Goal: Task Accomplishment & Management: Manage account settings

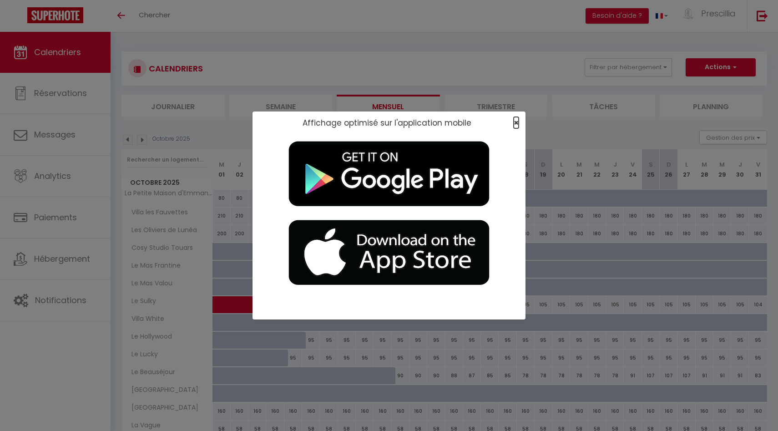
click at [427, 121] on span "×" at bounding box center [515, 122] width 5 height 11
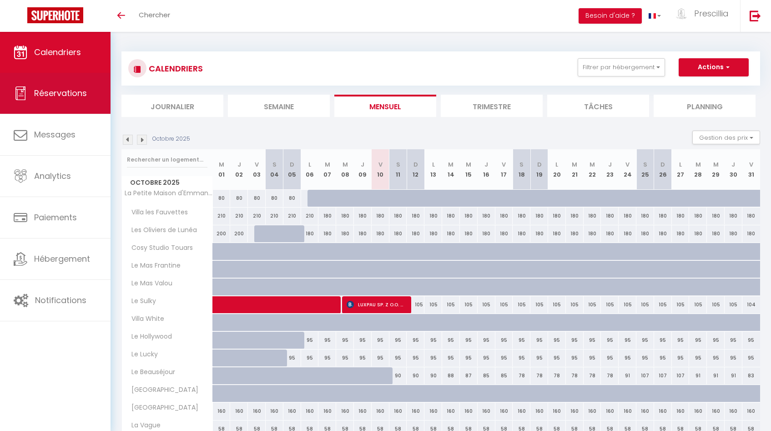
click at [68, 99] on span "Réservations" at bounding box center [60, 92] width 53 height 11
select select "not_cancelled"
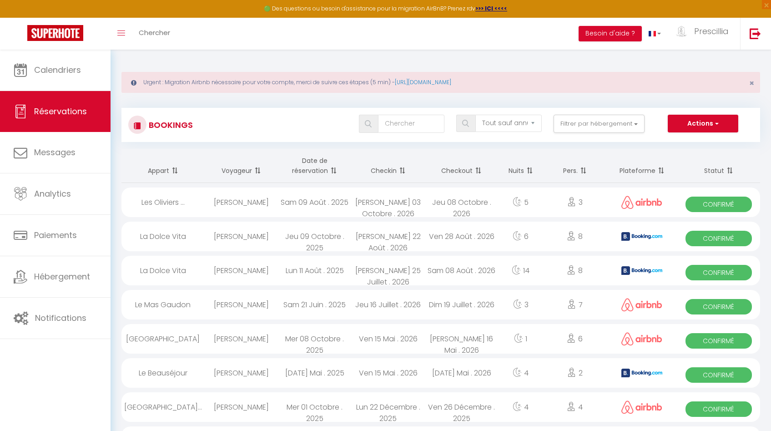
click at [427, 240] on div "Ven 28 Août . 2026" at bounding box center [461, 236] width 73 height 30
select select "OK"
select select "KO"
select select "0"
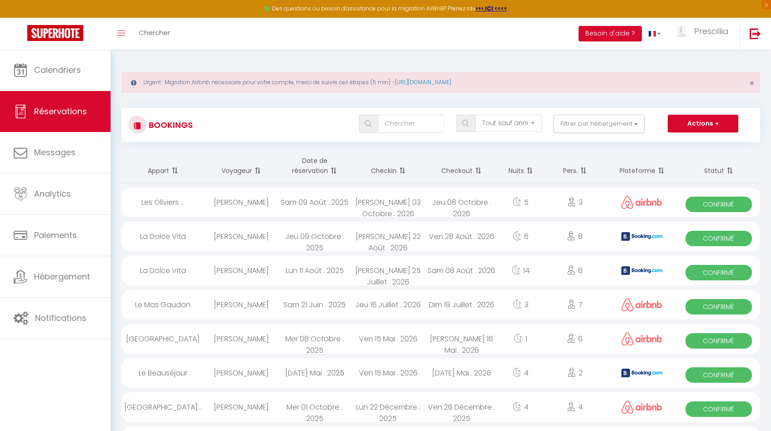
select select "1"
select select
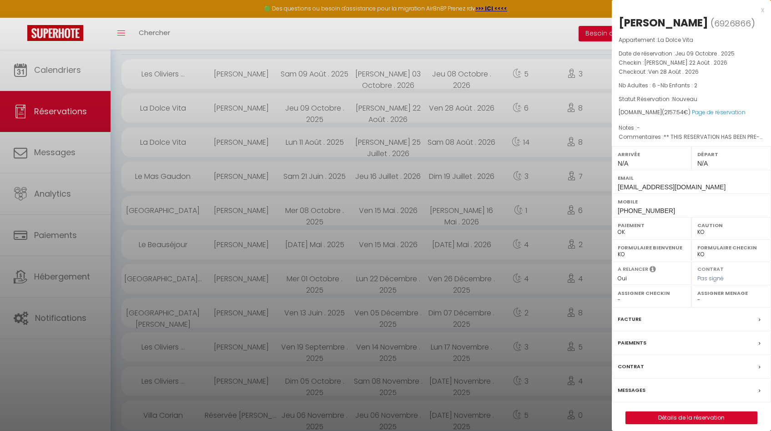
scroll to position [185, 0]
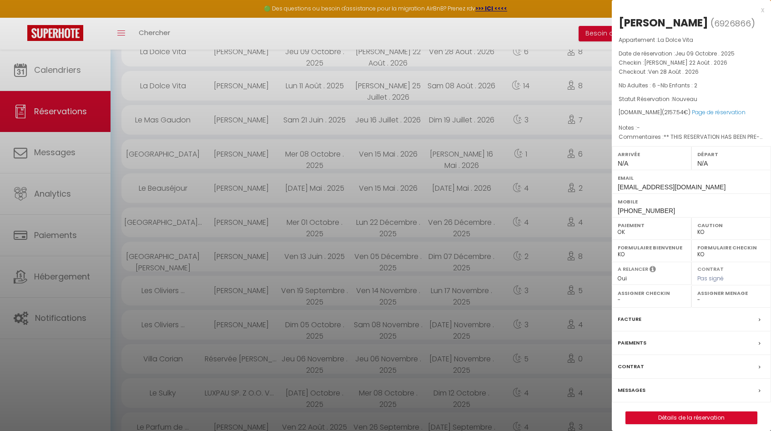
click at [427, 340] on div "Paiements" at bounding box center [691, 343] width 159 height 24
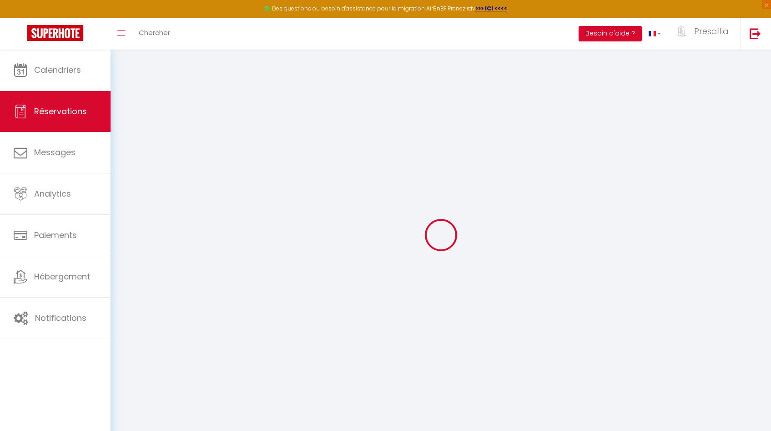
select select "0"
select select
checkbox input "false"
select select
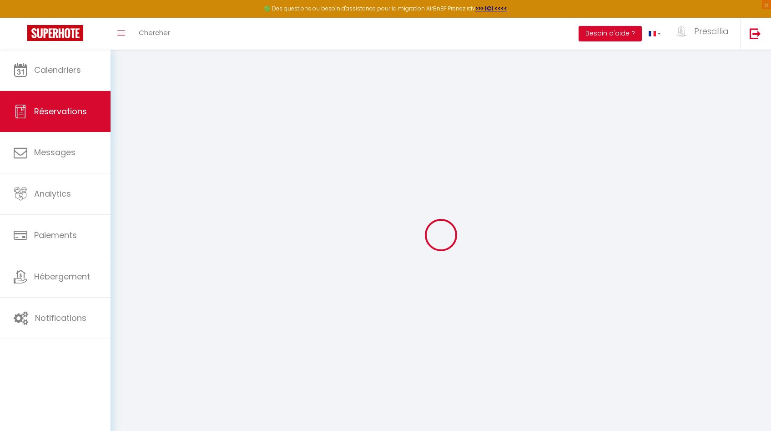
select select
checkbox input "false"
type textarea "** THIS RESERVATION HAS BEEN PRE-PAID ** Approximate time of arrival: between 1…"
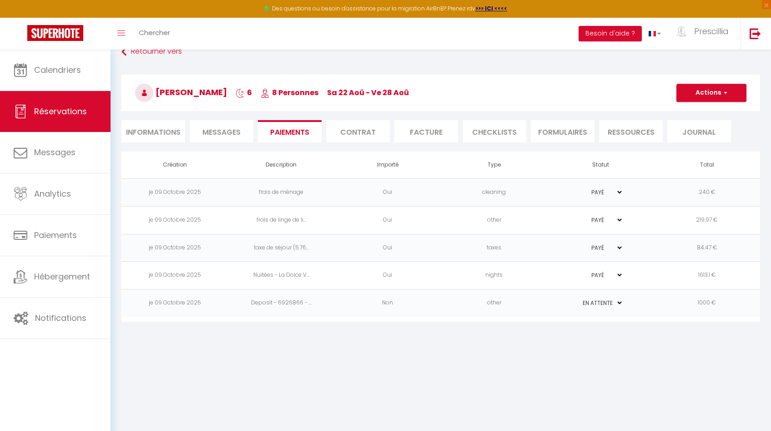
scroll to position [23, 0]
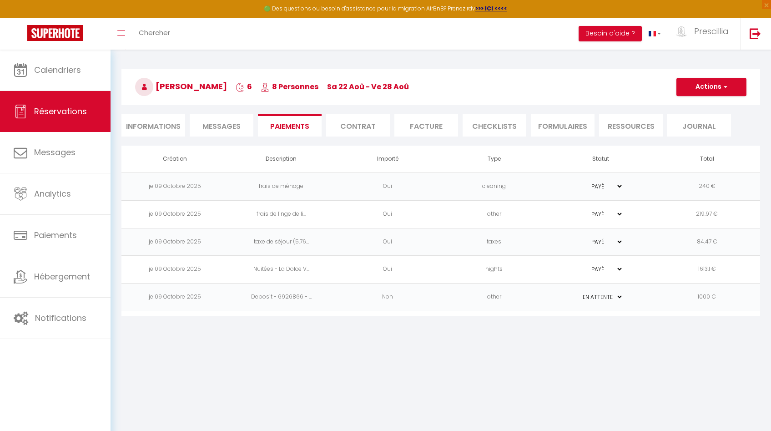
click at [427, 121] on li "Facture" at bounding box center [426, 125] width 64 height 22
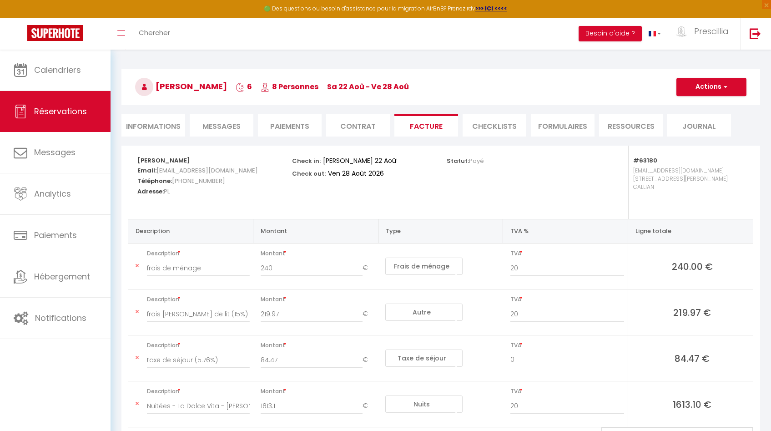
scroll to position [81, 0]
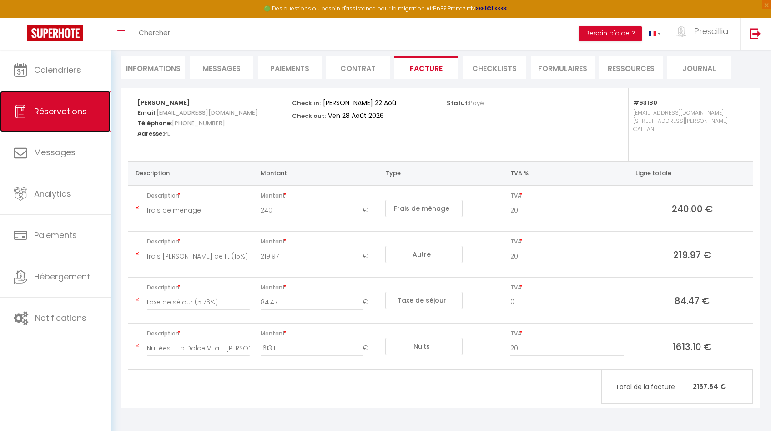
click at [55, 113] on span "Réservations" at bounding box center [60, 111] width 53 height 11
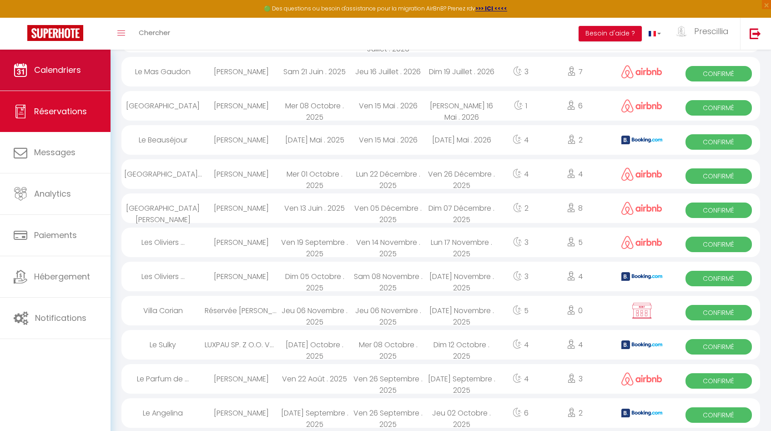
scroll to position [705, 0]
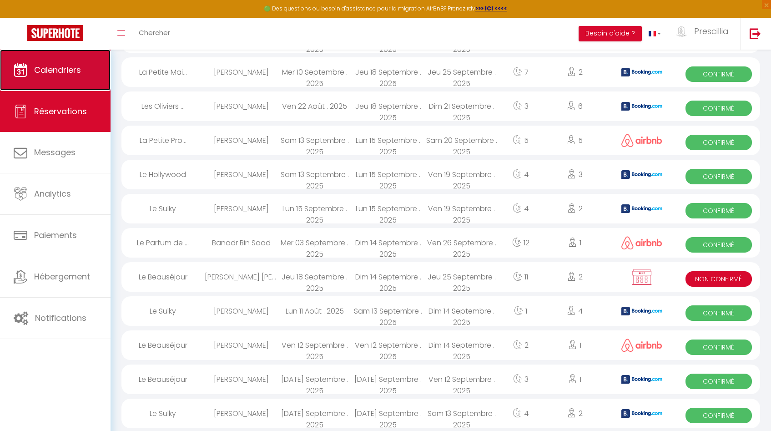
click at [58, 69] on span "Calendriers" at bounding box center [57, 69] width 47 height 11
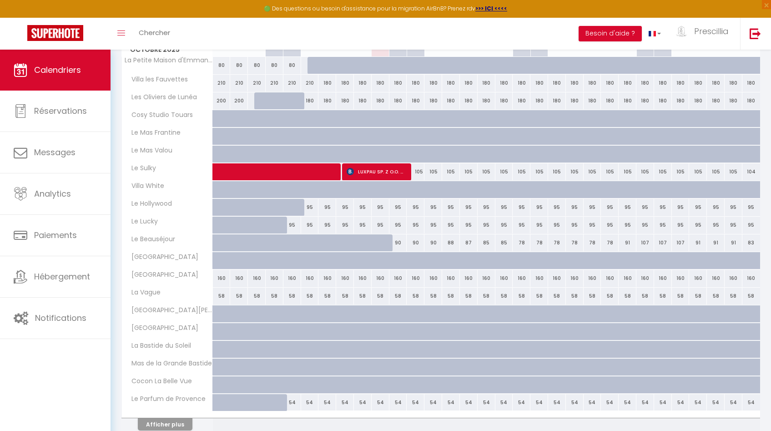
scroll to position [191, 0]
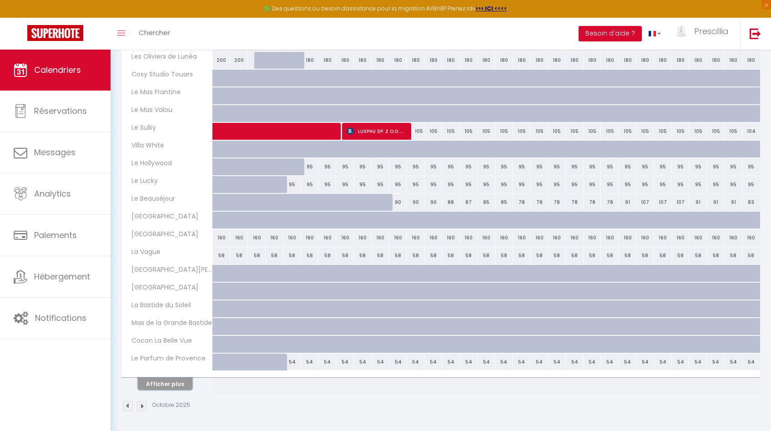
click at [174, 340] on button "Afficher plus" at bounding box center [165, 383] width 55 height 12
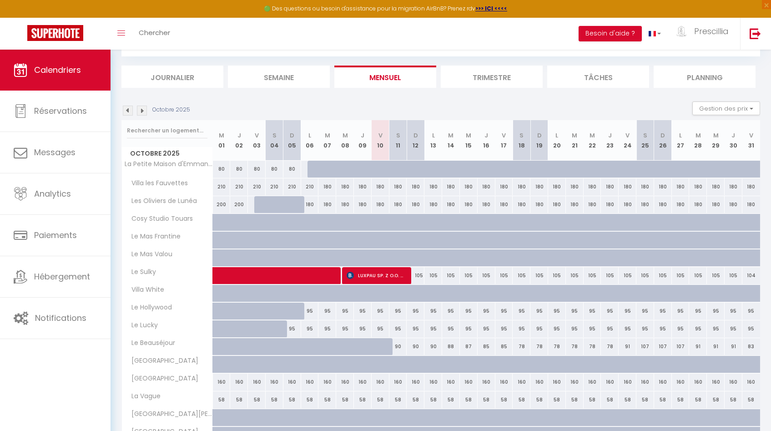
scroll to position [41, 0]
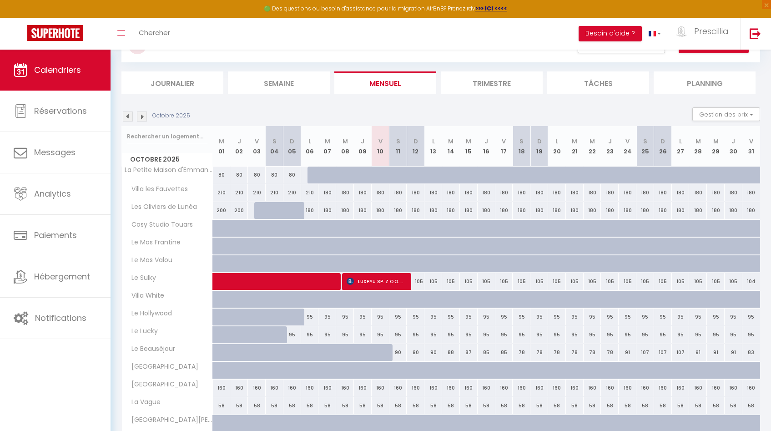
click at [142, 114] on img at bounding box center [142, 116] width 10 height 10
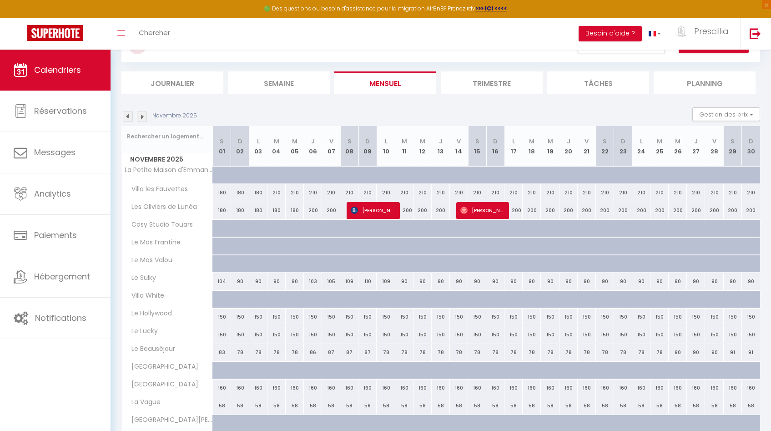
click at [141, 116] on img at bounding box center [142, 116] width 10 height 10
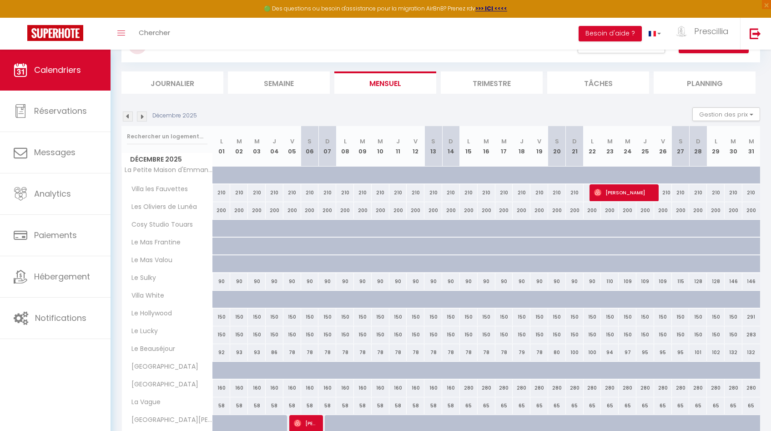
click at [142, 116] on img at bounding box center [142, 116] width 10 height 10
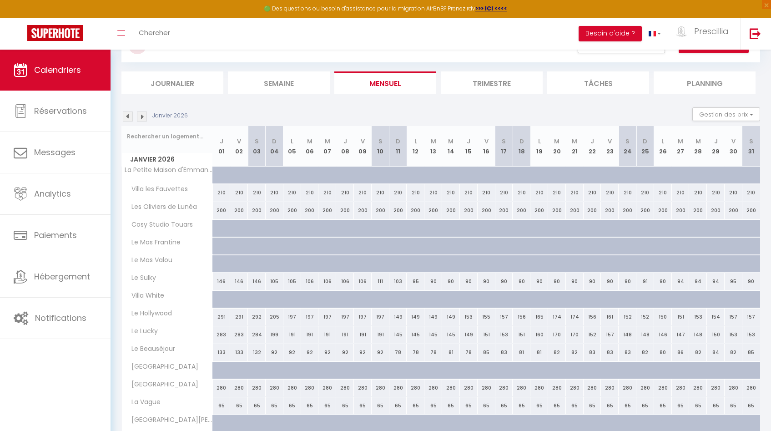
click at [142, 116] on img at bounding box center [142, 116] width 10 height 10
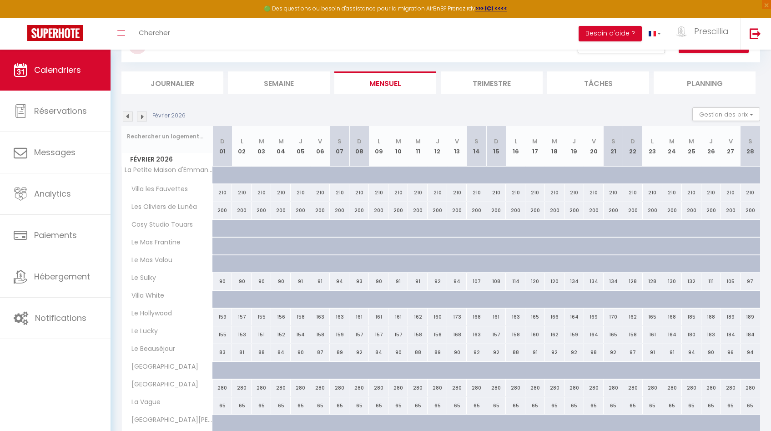
click at [142, 116] on img at bounding box center [142, 116] width 10 height 10
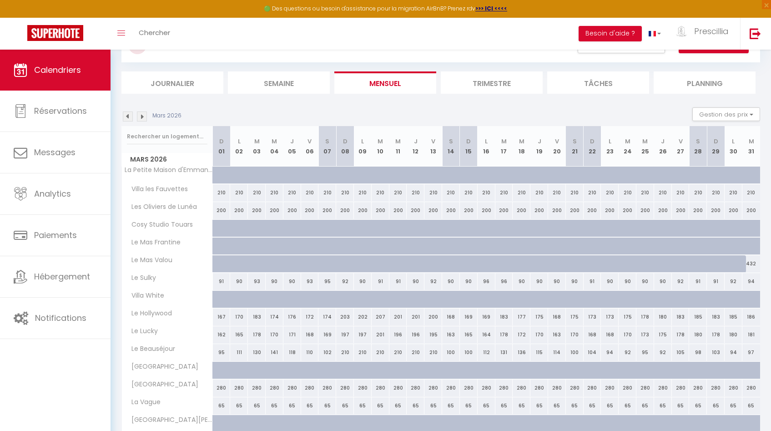
click at [142, 116] on img at bounding box center [142, 116] width 10 height 10
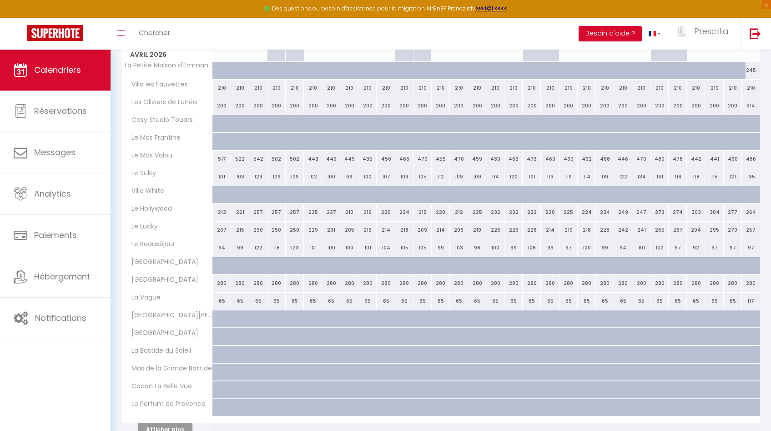
scroll to position [0, 0]
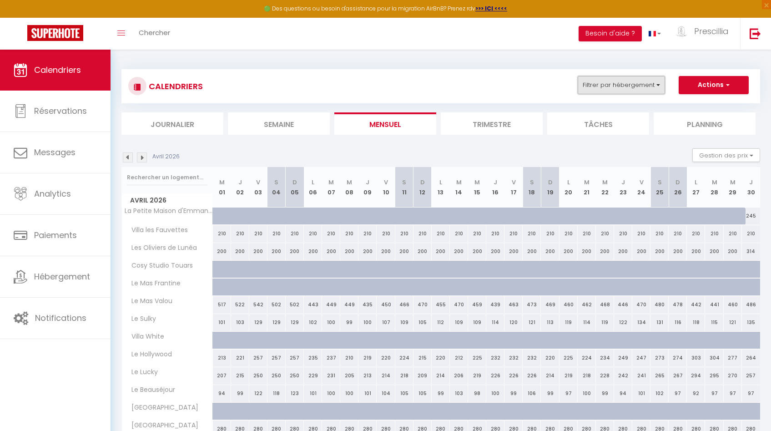
click at [427, 88] on button "Filtrer par hébergement" at bounding box center [621, 85] width 87 height 18
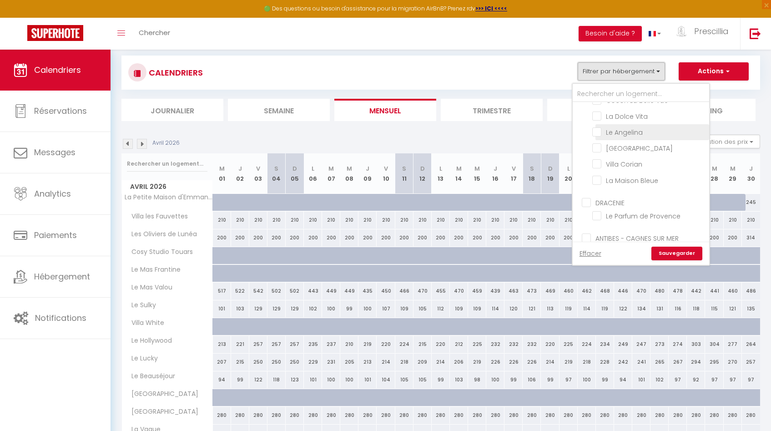
scroll to position [189, 0]
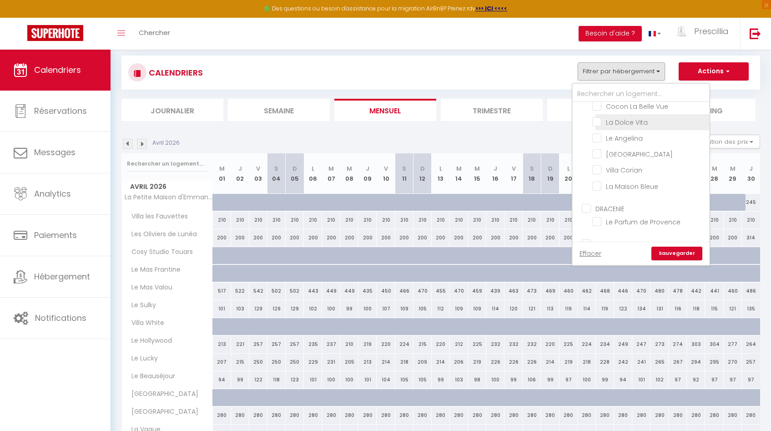
click at [427, 117] on input "La Dolce Vita" at bounding box center [649, 121] width 114 height 9
checkbox input "true"
checkbox input "false"
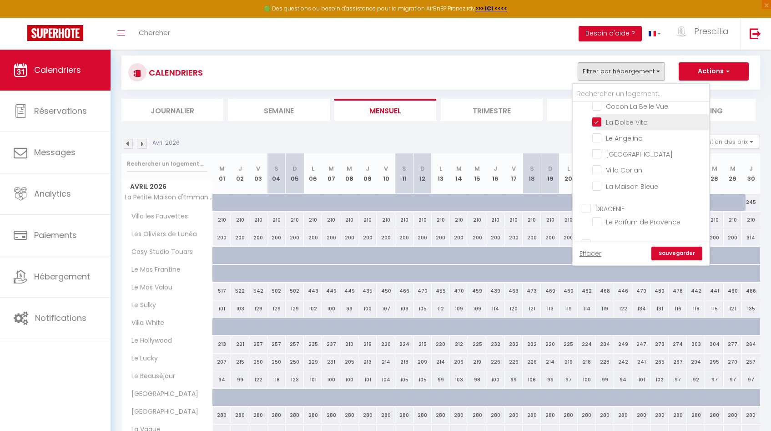
checkbox input "false"
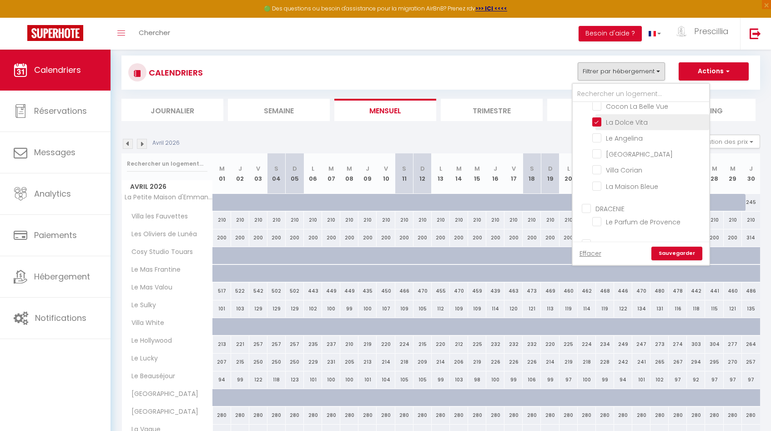
checkbox input "false"
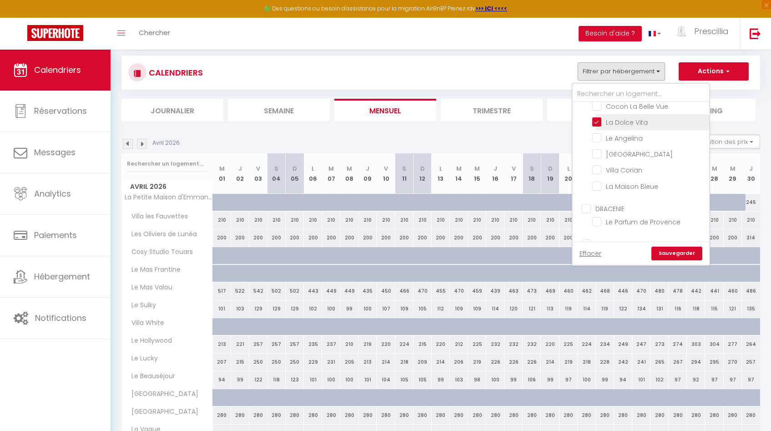
checkbox input "false"
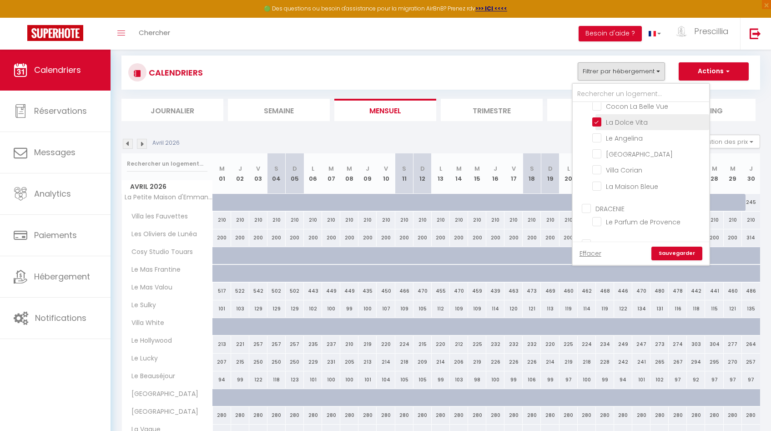
checkbox input "false"
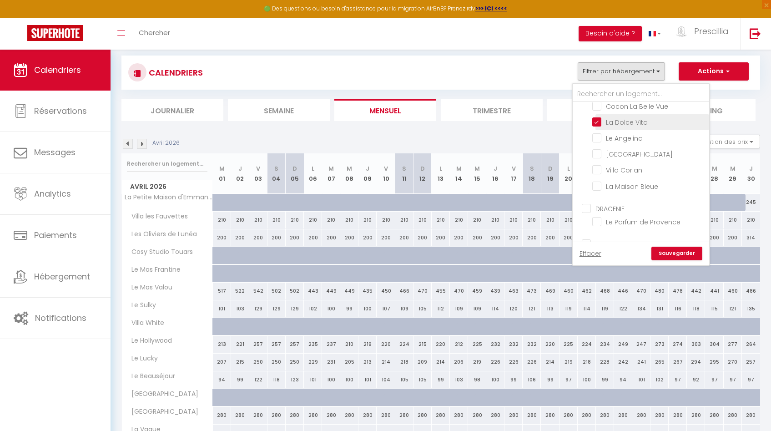
checkbox input "false"
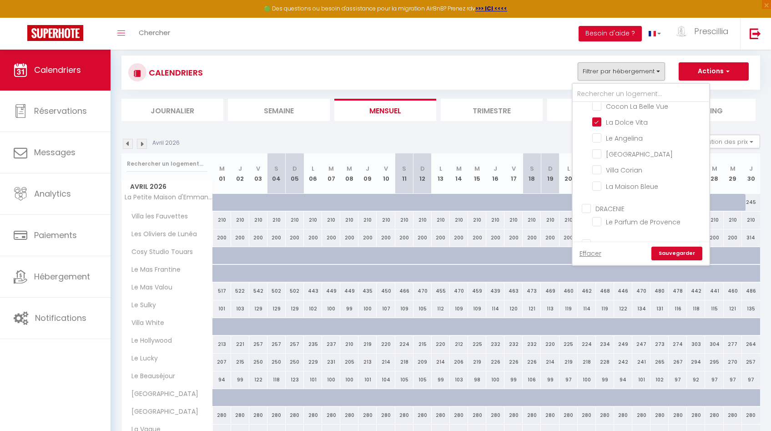
click at [427, 257] on link "Sauvegarder" at bounding box center [676, 254] width 51 height 14
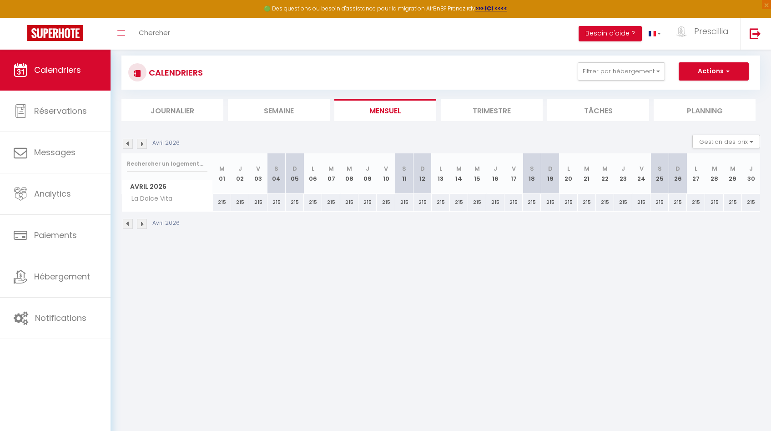
click at [142, 145] on img at bounding box center [142, 144] width 10 height 10
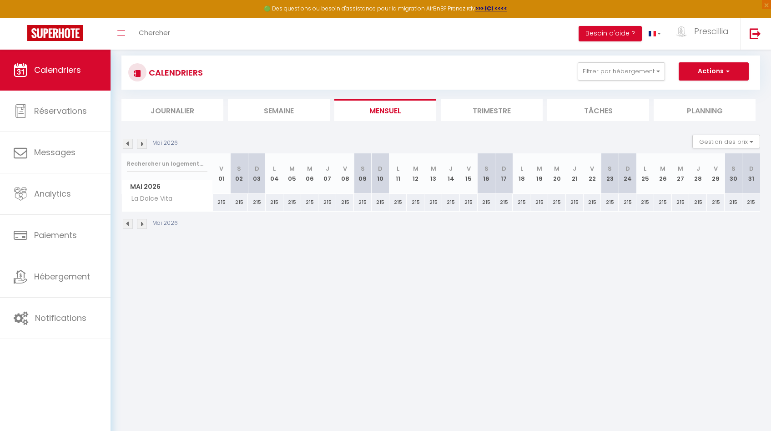
click at [142, 145] on img at bounding box center [142, 144] width 10 height 10
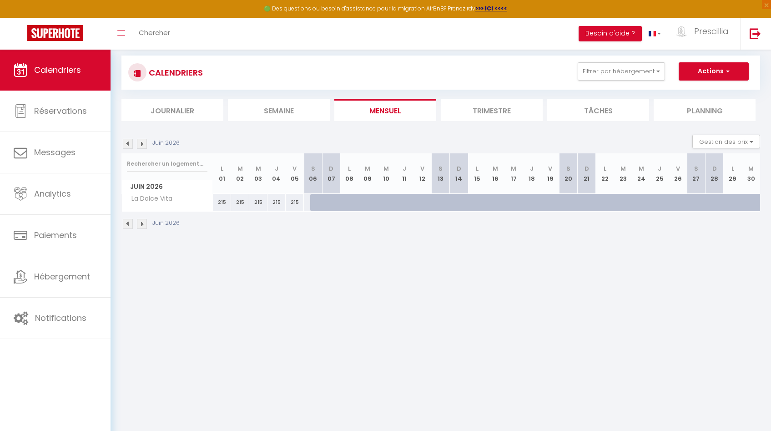
click at [142, 145] on img at bounding box center [142, 144] width 10 height 10
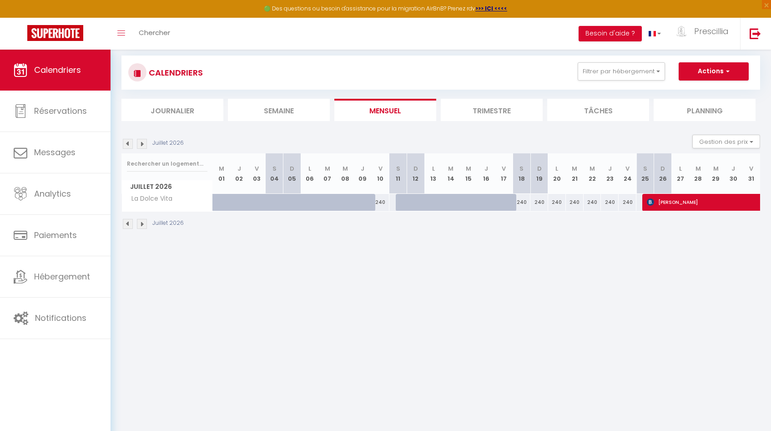
click at [142, 145] on img at bounding box center [142, 144] width 10 height 10
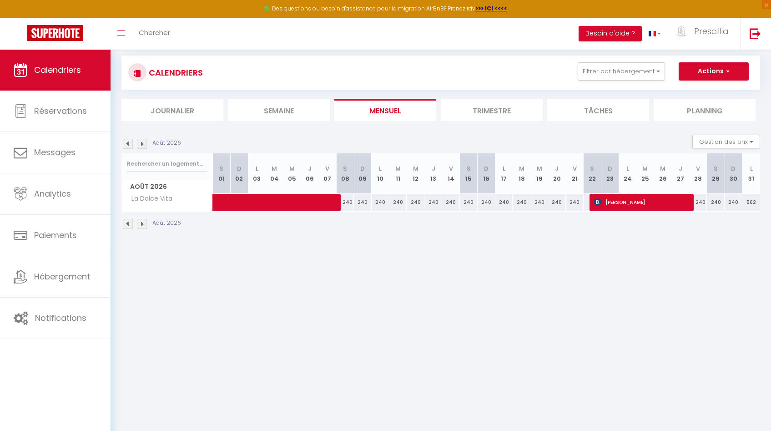
click at [130, 144] on img at bounding box center [128, 144] width 10 height 10
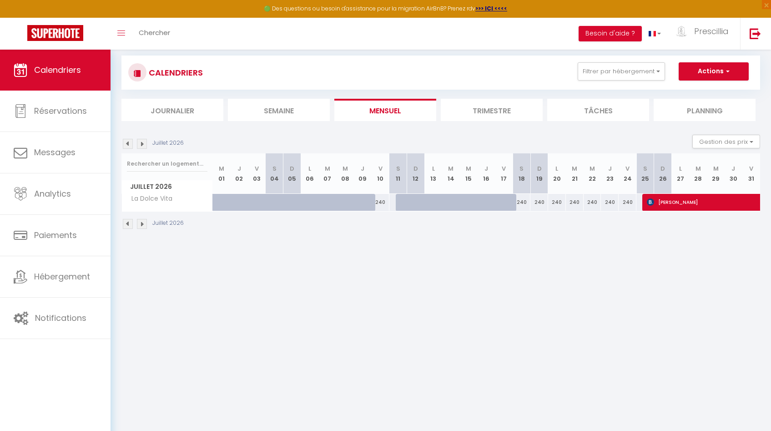
click at [427, 205] on div "240" at bounding box center [522, 202] width 18 height 17
type input "240"
type input "Sam 18 Juillet 2026"
type input "Dim 19 Juillet 2026"
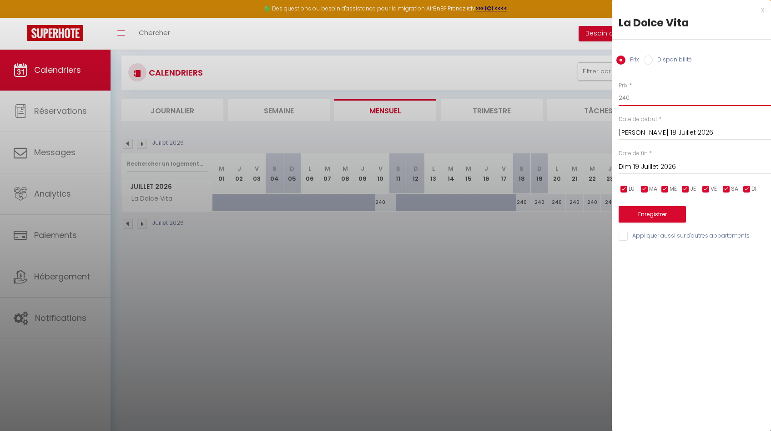
click at [427, 96] on input "240" at bounding box center [695, 98] width 152 height 16
type input "2"
type input "3"
type input "450"
click at [427, 168] on input "Dim 19 Juillet 2026" at bounding box center [695, 167] width 152 height 12
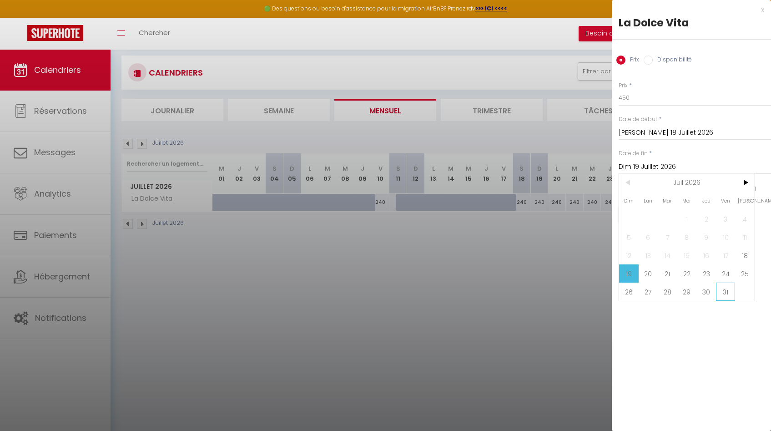
click at [427, 289] on span "31" at bounding box center [726, 291] width 20 height 18
type input "Ven 31 Juillet 2026"
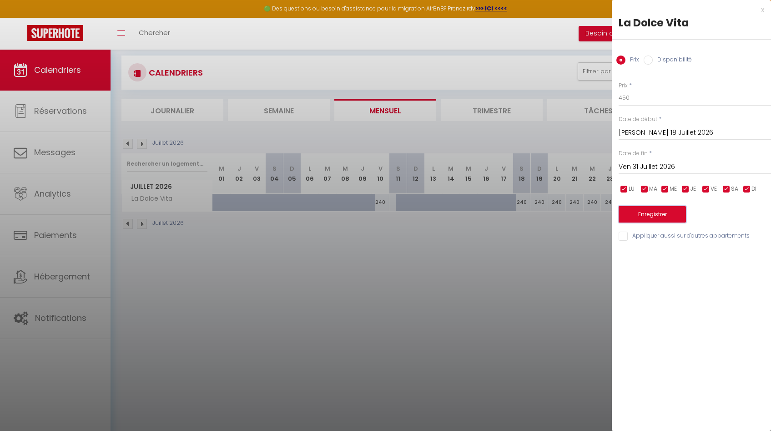
click at [427, 218] on button "Enregistrer" at bounding box center [652, 214] width 67 height 16
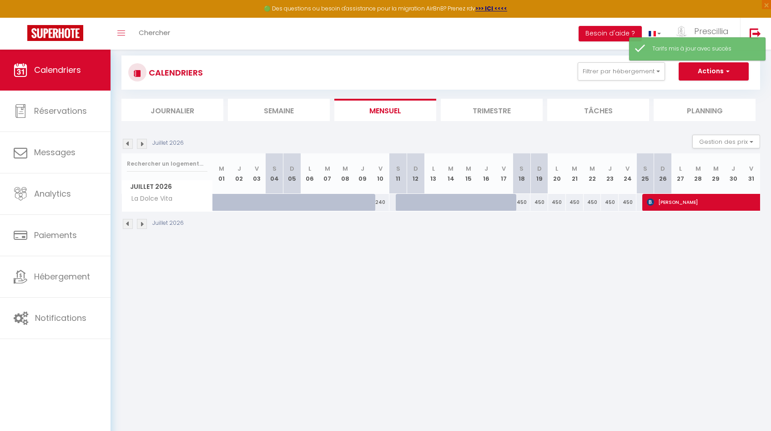
click at [142, 146] on img at bounding box center [142, 144] width 10 height 10
select select
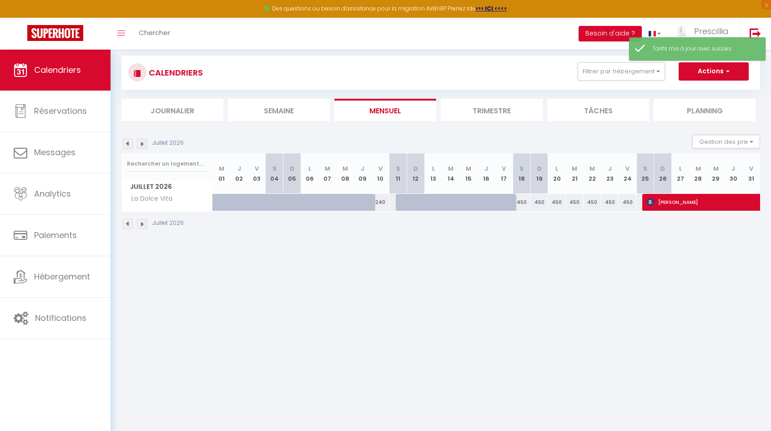
select select
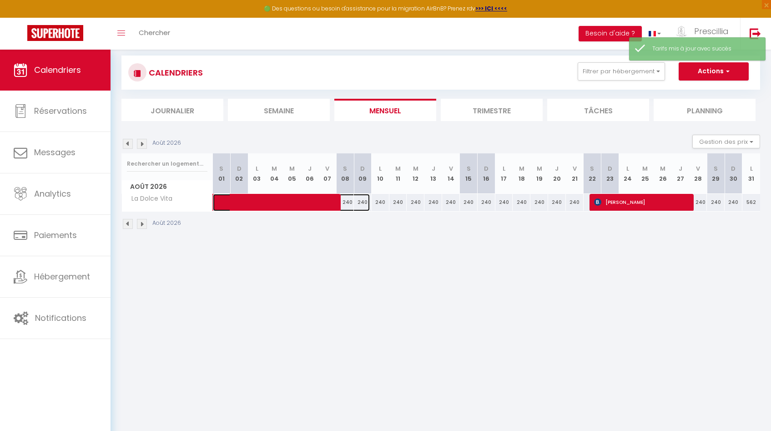
click at [349, 206] on span at bounding box center [296, 202] width 146 height 17
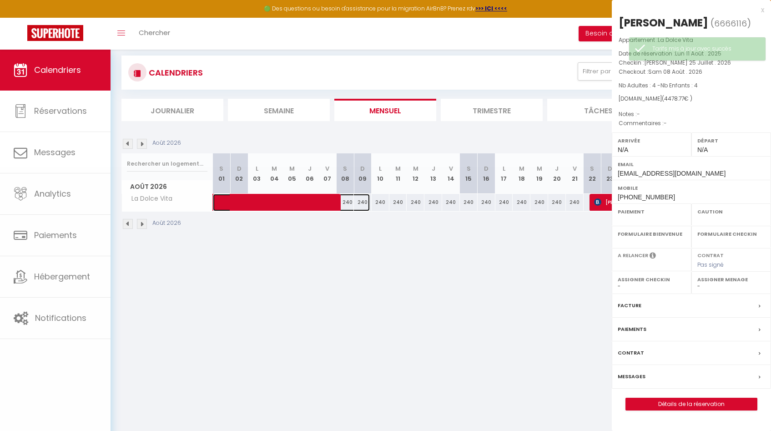
select select "OK"
select select "KO"
select select "0"
select select "1"
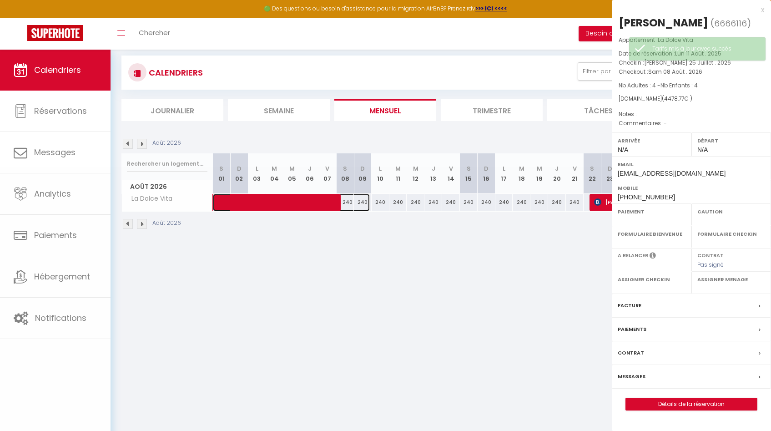
select select
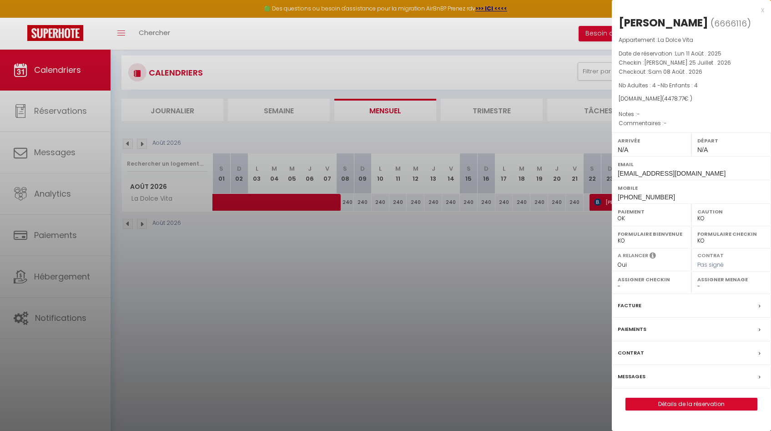
click at [427, 273] on div at bounding box center [385, 215] width 771 height 431
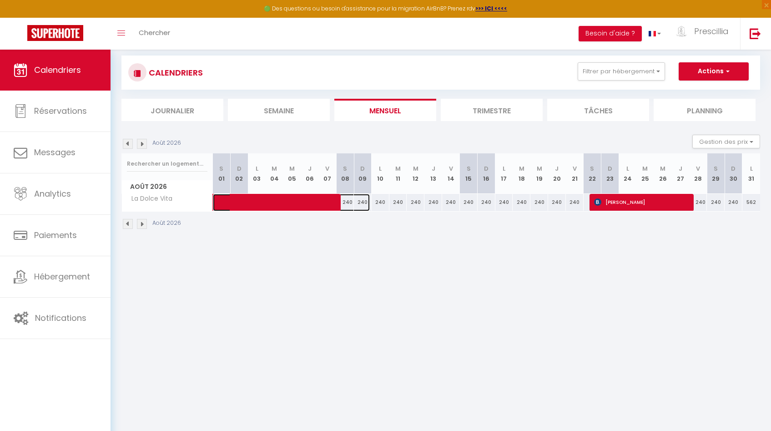
click at [348, 201] on span at bounding box center [296, 202] width 146 height 17
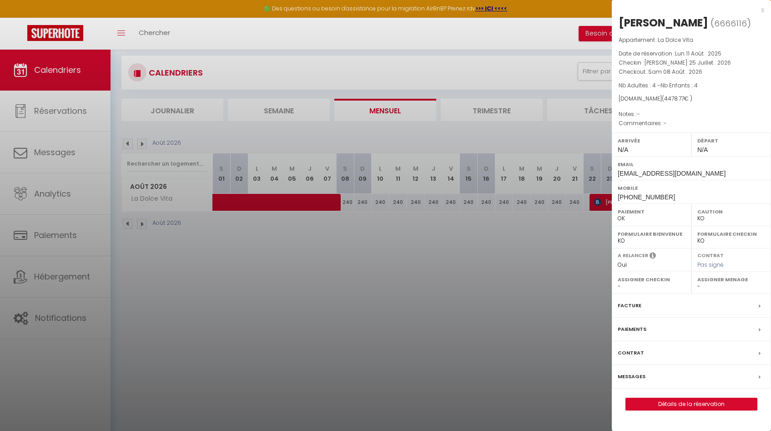
click at [427, 10] on div "x" at bounding box center [688, 10] width 152 height 11
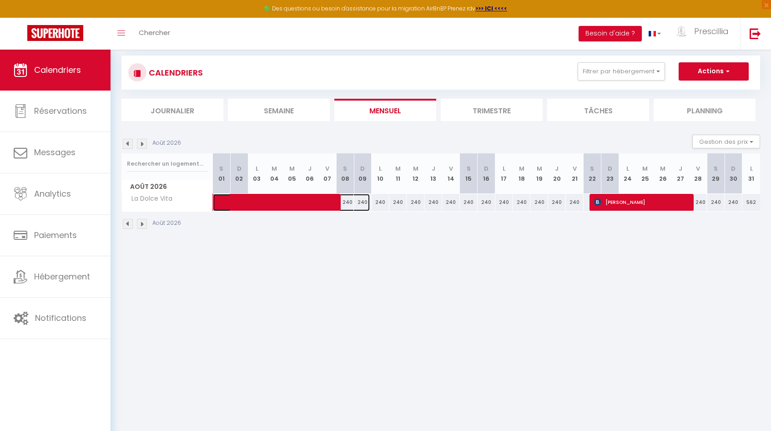
click at [364, 203] on span at bounding box center [296, 202] width 146 height 17
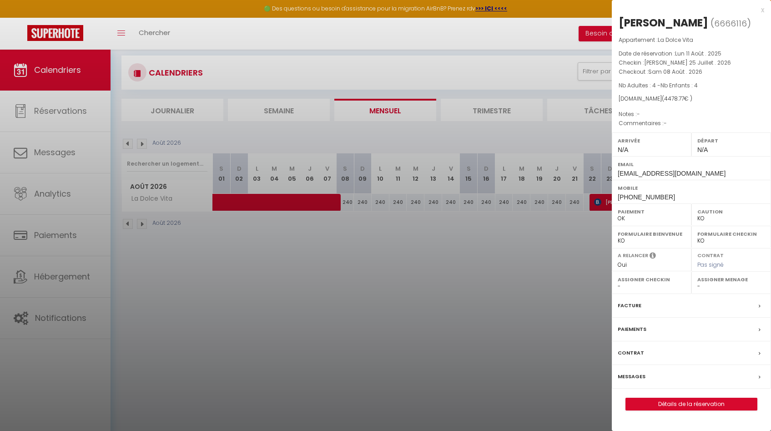
drag, startPoint x: 510, startPoint y: 277, endPoint x: 498, endPoint y: 269, distance: 13.9
click at [427, 277] on div at bounding box center [385, 215] width 771 height 431
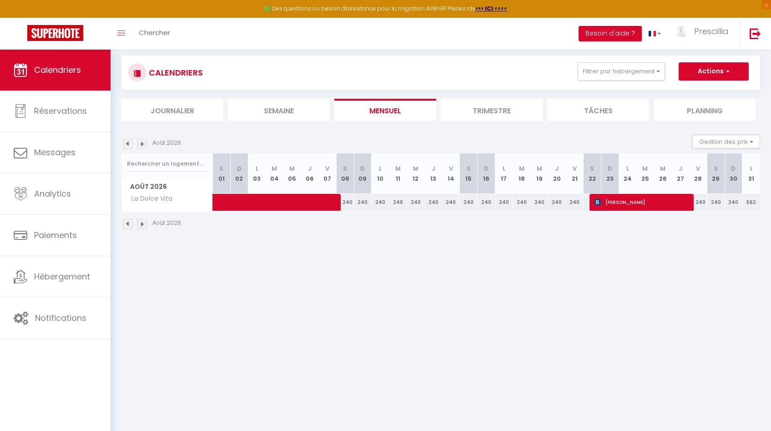
click at [412, 203] on div "240" at bounding box center [416, 202] width 18 height 17
type input "240"
type input "Mer 12 Août 2026"
type input "Jeu 13 Août 2026"
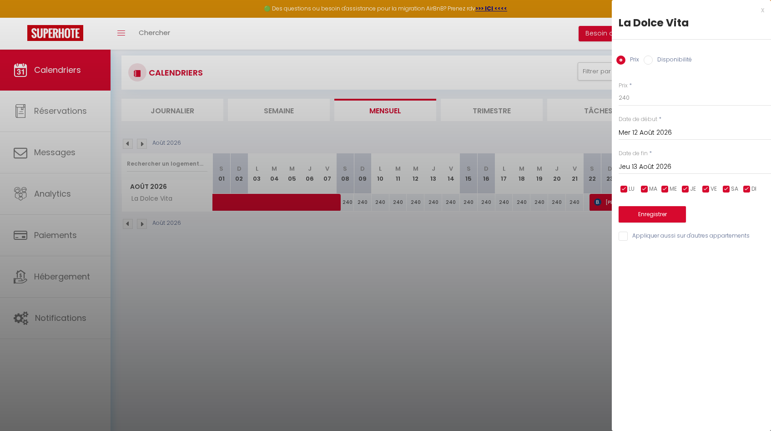
click at [427, 131] on input "Mer 12 Août 2026" at bounding box center [695, 133] width 152 height 12
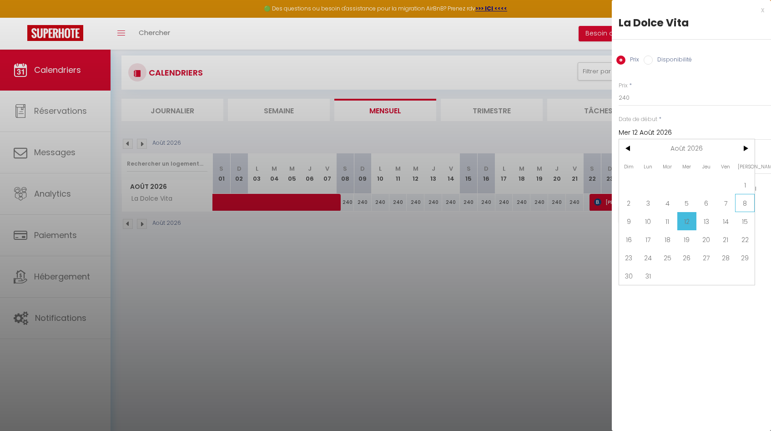
click at [427, 206] on span "8" at bounding box center [745, 203] width 20 height 18
type input "Sam 08 Août 2026"
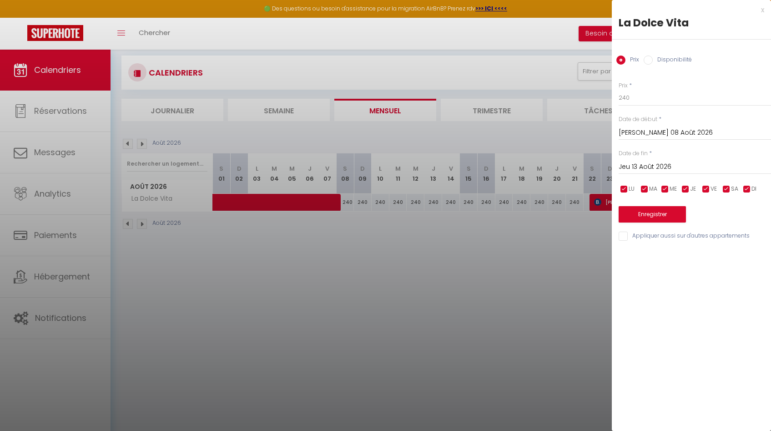
click at [427, 165] on input "Jeu 13 Août 2026" at bounding box center [695, 167] width 152 height 12
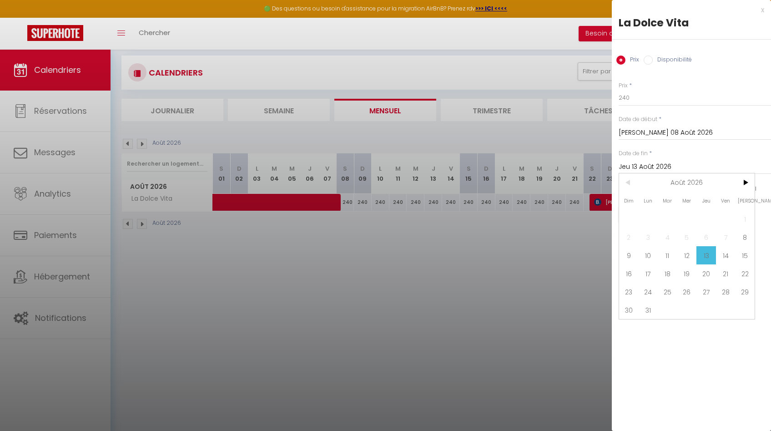
drag, startPoint x: 652, startPoint y: 316, endPoint x: 653, endPoint y: 309, distance: 6.4
click at [427, 315] on span "31" at bounding box center [649, 310] width 20 height 18
type input "Lun 31 Août 2026"
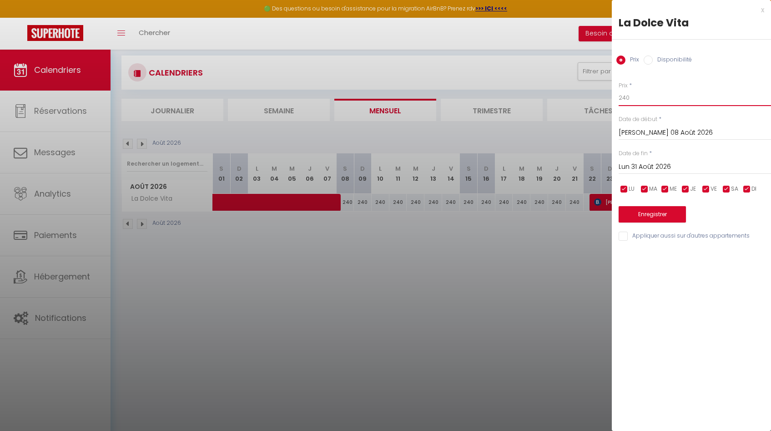
drag, startPoint x: 636, startPoint y: 99, endPoint x: 602, endPoint y: 98, distance: 33.7
click at [427, 98] on body "🟢 Des questions ou besoin d'assistance pour la migration AirBnB? Prenez rdv >>>…" at bounding box center [385, 251] width 771 height 431
type input "480"
click at [427, 218] on button "Enregistrer" at bounding box center [652, 214] width 67 height 16
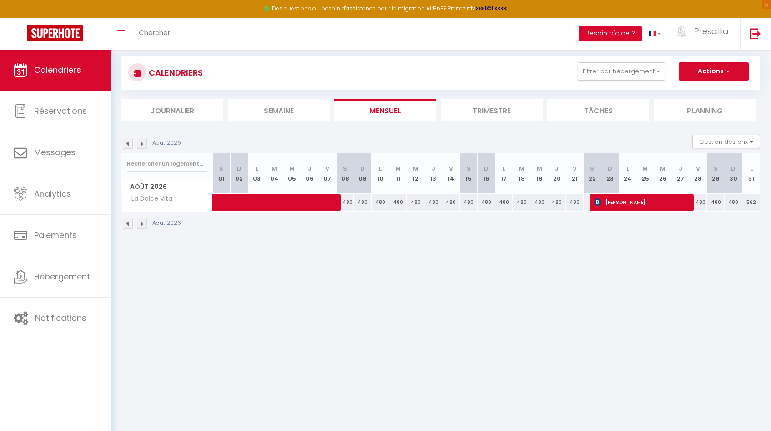
click at [427, 203] on div "562" at bounding box center [751, 202] width 18 height 17
type input "562"
type input "Lun 31 Août 2026"
type input "Mar 01 Septembre 2026"
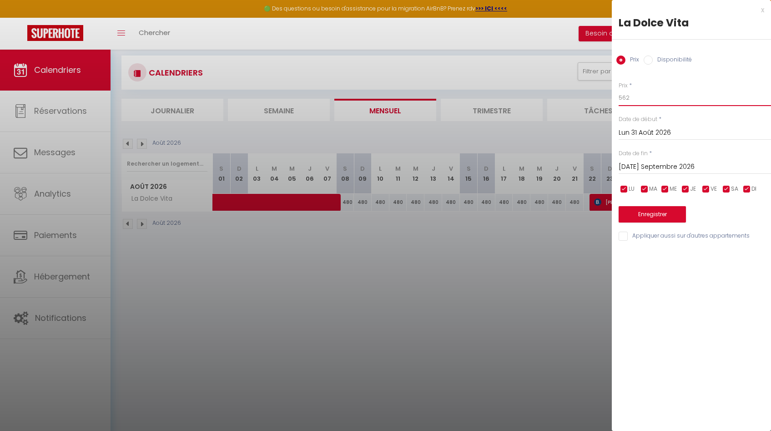
drag, startPoint x: 647, startPoint y: 100, endPoint x: 571, endPoint y: 93, distance: 76.2
click at [427, 93] on body "🟢 Des questions ou besoin d'assistance pour la migration AirBnB? Prenez rdv >>>…" at bounding box center [385, 251] width 771 height 431
type input "480"
click at [427, 219] on button "Enregistrer" at bounding box center [652, 214] width 67 height 16
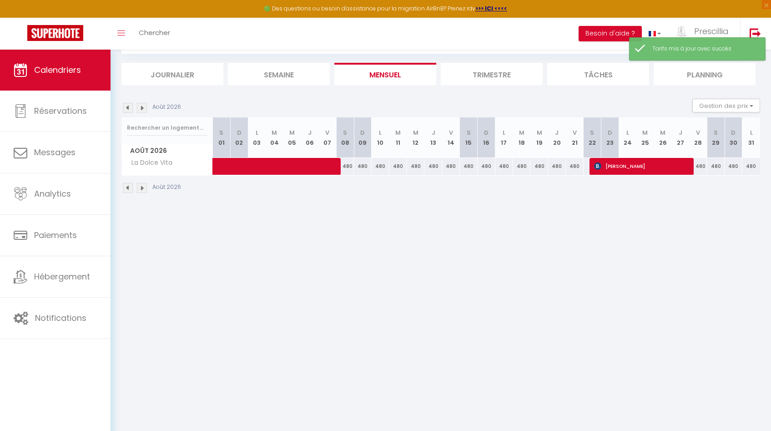
scroll to position [0, 0]
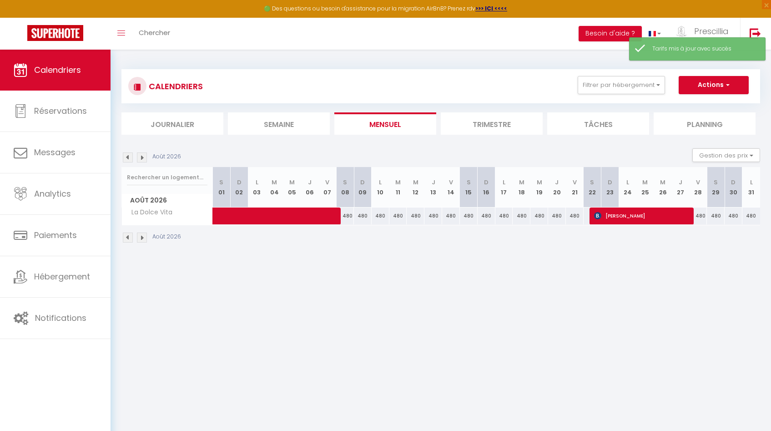
click at [128, 159] on img at bounding box center [128, 157] width 10 height 10
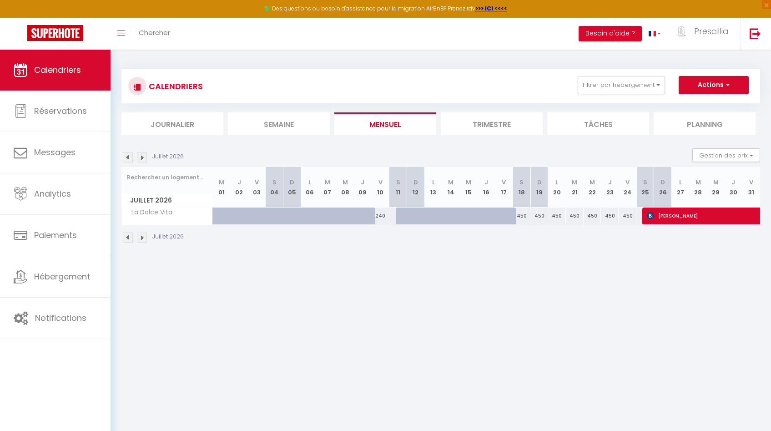
click at [382, 218] on div "240" at bounding box center [381, 215] width 18 height 17
type input "240"
type input "Ven 10 Juillet 2026"
type input "Sam 11 Juillet 2026"
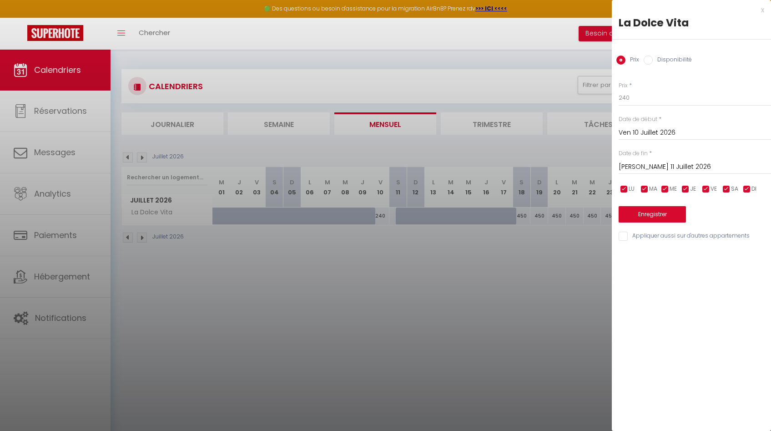
click at [403, 280] on div at bounding box center [385, 215] width 771 height 431
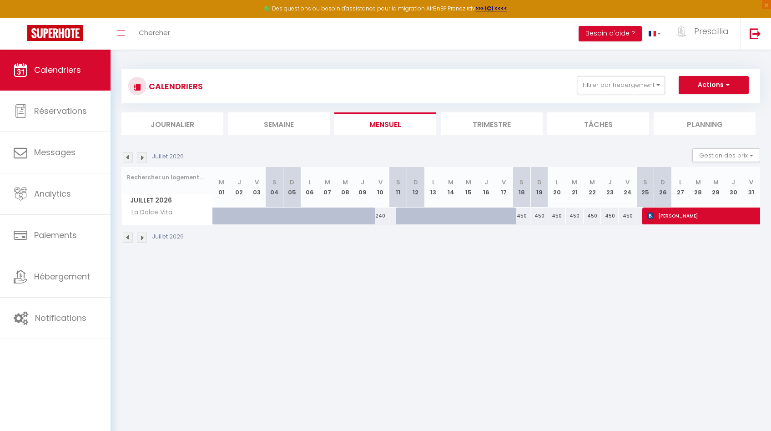
click at [128, 158] on img at bounding box center [128, 157] width 10 height 10
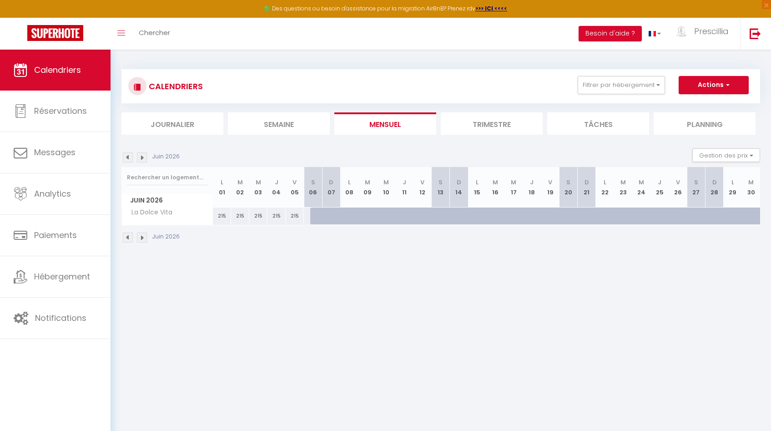
click at [223, 216] on div "215" at bounding box center [222, 215] width 18 height 17
type input "215"
type input "Lun 01 Juin 2026"
type input "Mar 02 Juin 2026"
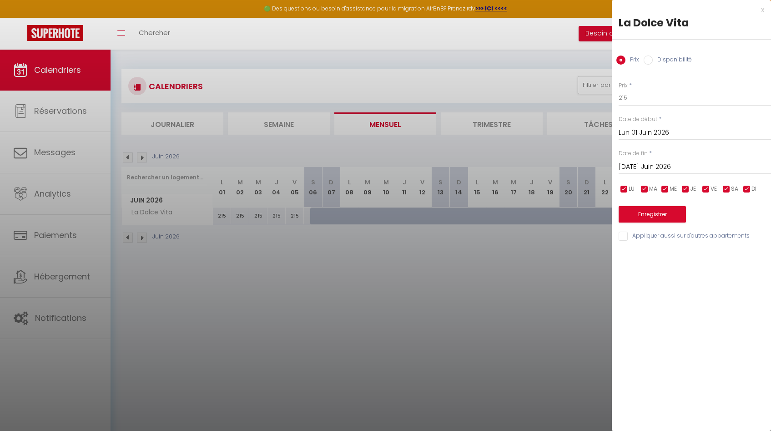
click at [128, 156] on div at bounding box center [385, 215] width 771 height 431
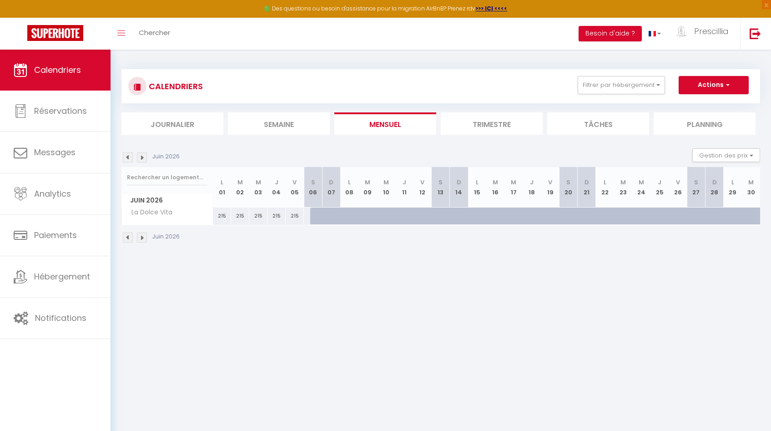
click at [128, 156] on img at bounding box center [128, 157] width 10 height 10
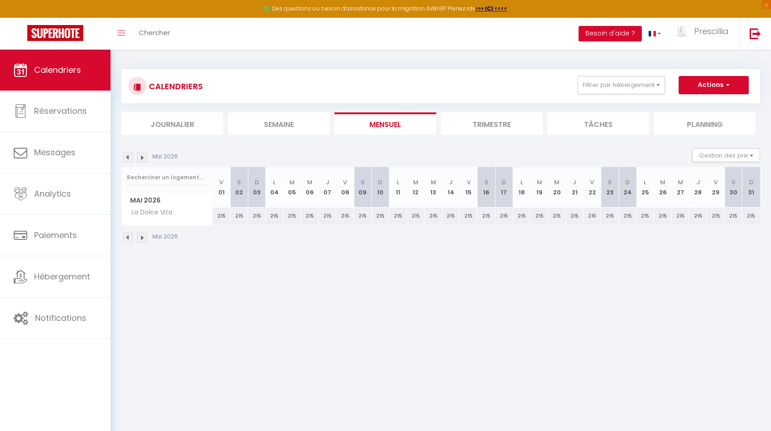
click at [217, 217] on div "215" at bounding box center [222, 215] width 18 height 17
type input "215"
type input "Ven 01 Mai 2026"
type input "Sam 02 Mai 2026"
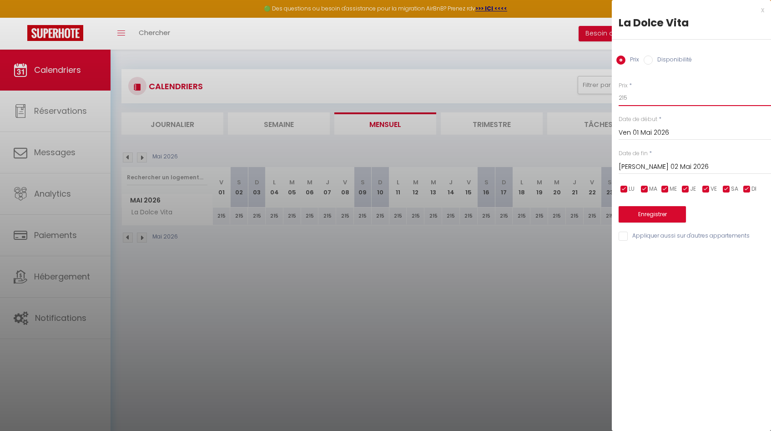
drag, startPoint x: 645, startPoint y: 102, endPoint x: 581, endPoint y: 101, distance: 64.6
click at [427, 101] on body "🟢 Des questions ou besoin d'assistance pour la migration AirBnB? Prenez rdv >>>…" at bounding box center [385, 265] width 771 height 431
type input "380"
click at [427, 166] on input "Sam 02 Mai 2026" at bounding box center [695, 167] width 152 height 12
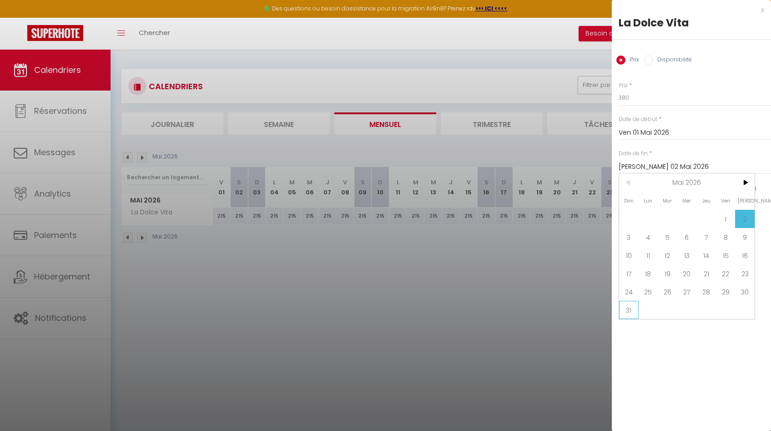
click at [427, 312] on span "31" at bounding box center [629, 310] width 20 height 18
type input "Dim 31 Mai 2026"
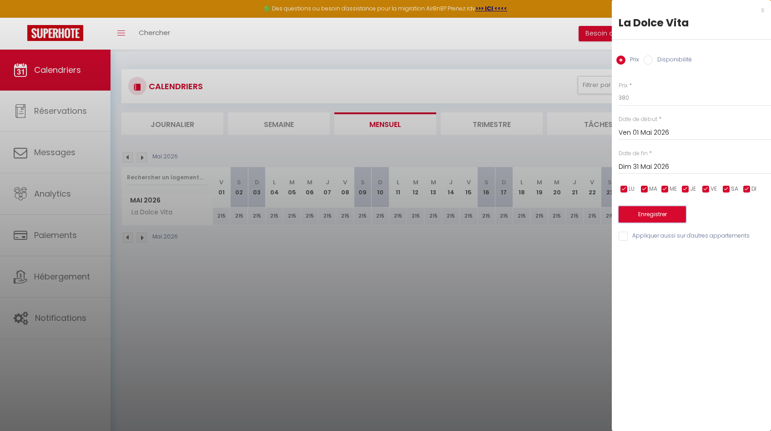
click at [427, 211] on button "Enregistrer" at bounding box center [652, 214] width 67 height 16
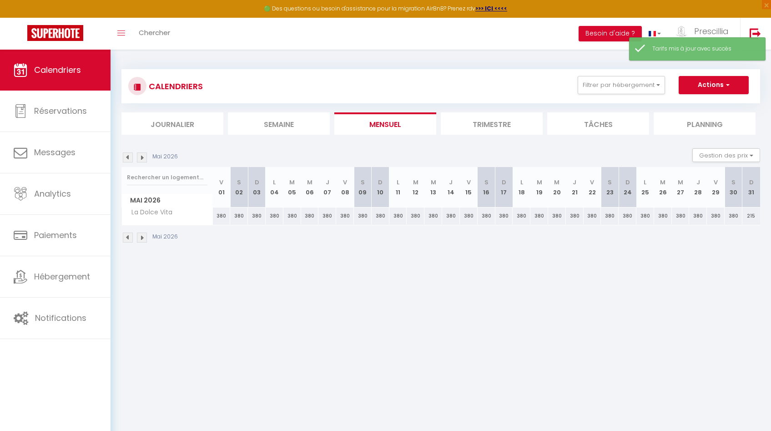
click at [427, 216] on div "215" at bounding box center [751, 215] width 18 height 17
type input "215"
type input "Dim 31 Mai 2026"
type input "Lun 01 Juin 2026"
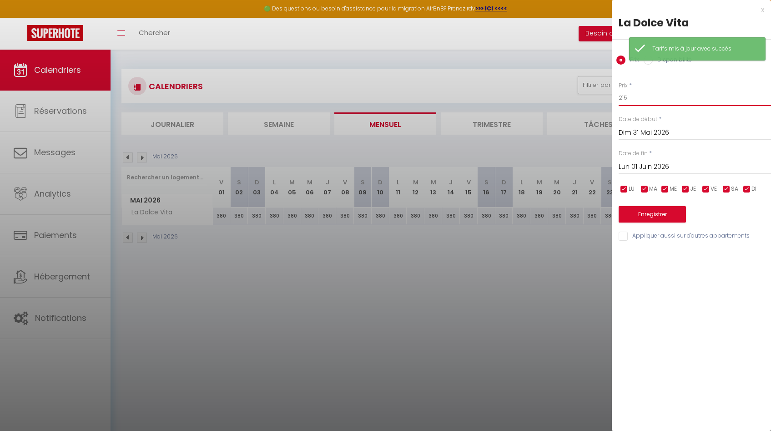
drag, startPoint x: 645, startPoint y: 101, endPoint x: 609, endPoint y: 97, distance: 37.0
click at [427, 97] on body "🟢 Des questions ou besoin d'assistance pour la migration AirBnB? Prenez rdv >>>…" at bounding box center [385, 265] width 771 height 431
type input "380"
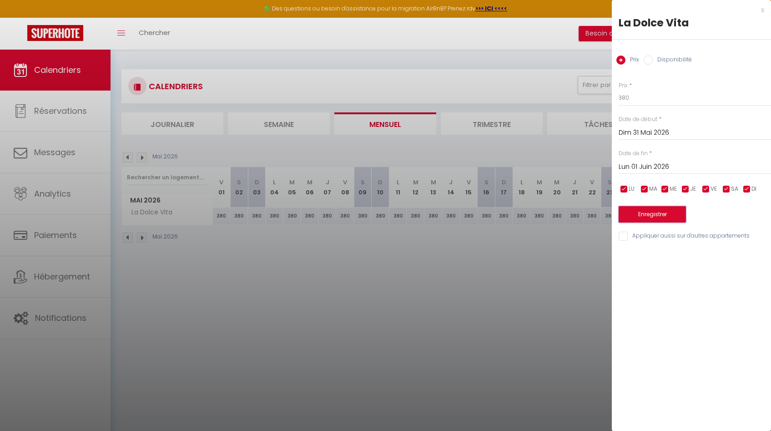
click at [427, 215] on button "Enregistrer" at bounding box center [652, 214] width 67 height 16
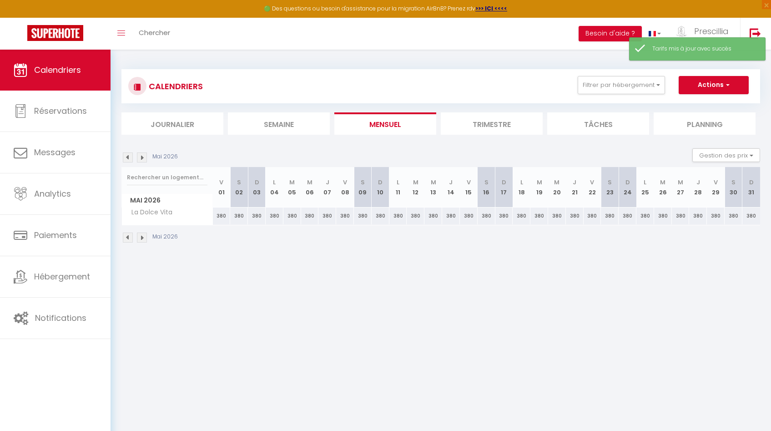
click at [142, 156] on img at bounding box center [142, 157] width 10 height 10
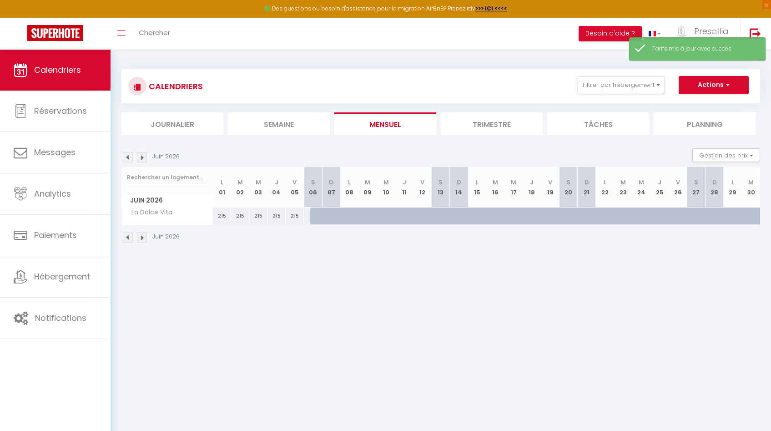
click at [142, 156] on img at bounding box center [142, 157] width 10 height 10
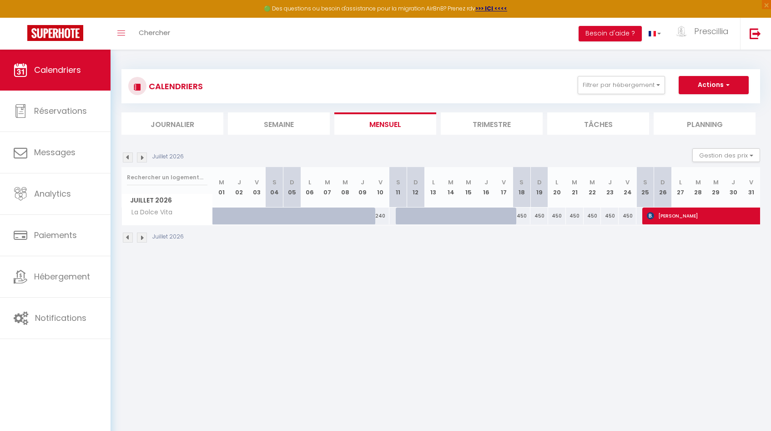
click at [142, 157] on img at bounding box center [142, 157] width 10 height 10
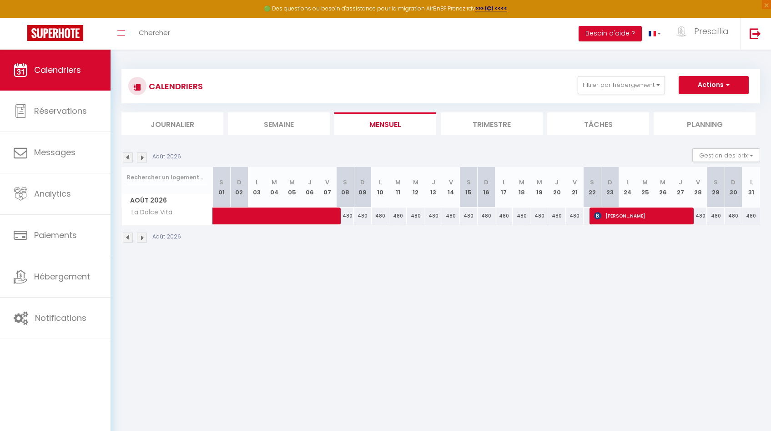
click at [145, 159] on img at bounding box center [142, 157] width 10 height 10
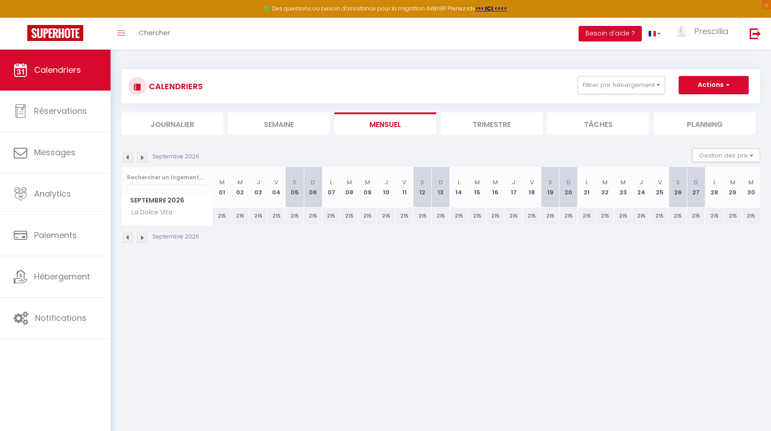
click at [219, 216] on div "215" at bounding box center [222, 215] width 18 height 17
type input "215"
type input "Mar 01 Septembre 2026"
type input "Mer 02 Septembre 2026"
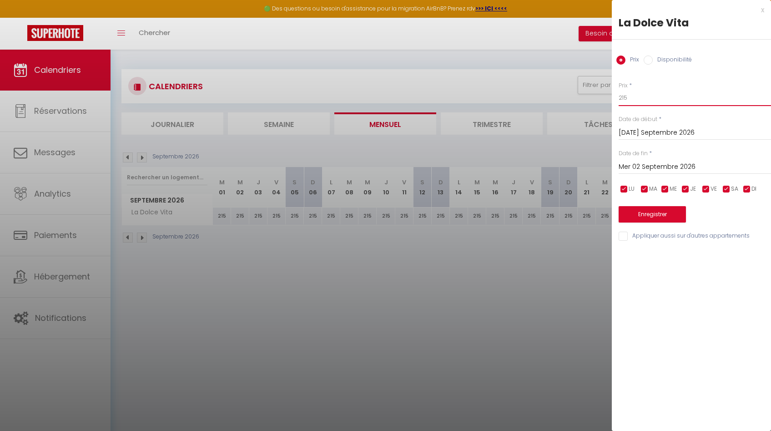
drag, startPoint x: 633, startPoint y: 96, endPoint x: 604, endPoint y: 97, distance: 28.7
click at [427, 97] on body "🟢 Des questions ou besoin d'assistance pour la migration AirBnB? Prenez rdv >>>…" at bounding box center [385, 265] width 771 height 431
type input "380"
click at [427, 166] on input "Mer 02 Septembre 2026" at bounding box center [695, 167] width 152 height 12
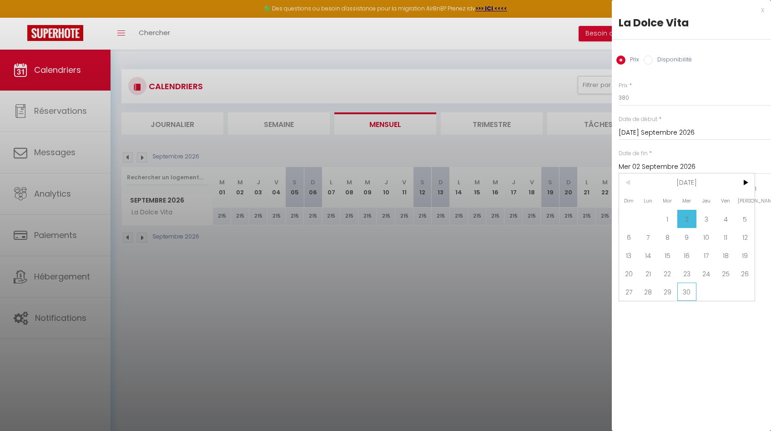
click at [427, 297] on span "30" at bounding box center [687, 291] width 20 height 18
type input "Mer 30 Septembre 2026"
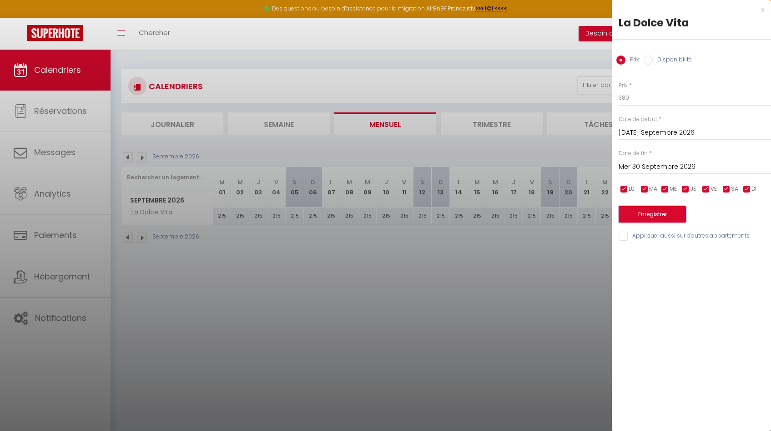
click at [427, 215] on button "Enregistrer" at bounding box center [652, 214] width 67 height 16
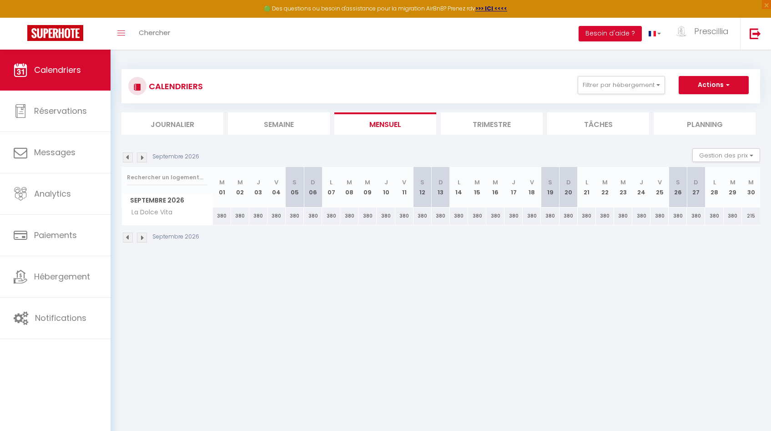
click at [427, 215] on div "215" at bounding box center [751, 215] width 18 height 17
type input "215"
type input "Mer 30 Septembre 2026"
type input "Jeu 01 Octobre 2026"
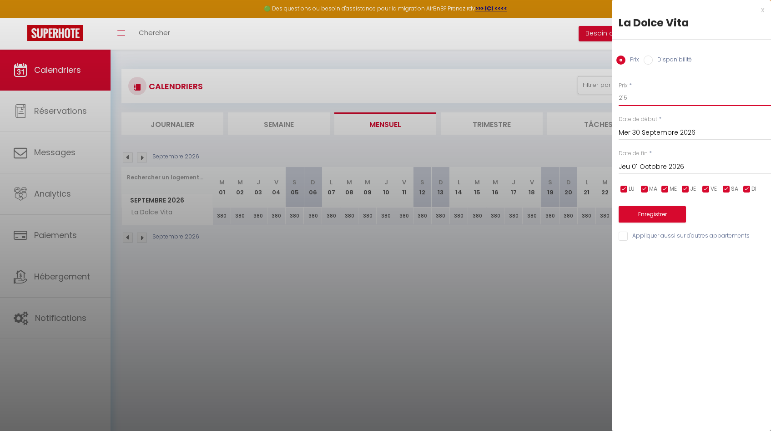
drag, startPoint x: 636, startPoint y: 100, endPoint x: 558, endPoint y: 92, distance: 78.7
click at [427, 92] on body "🟢 Des questions ou besoin d'assistance pour la migration AirBnB? Prenez rdv >>>…" at bounding box center [385, 265] width 771 height 431
type input "380"
click at [427, 218] on button "Enregistrer" at bounding box center [652, 214] width 67 height 16
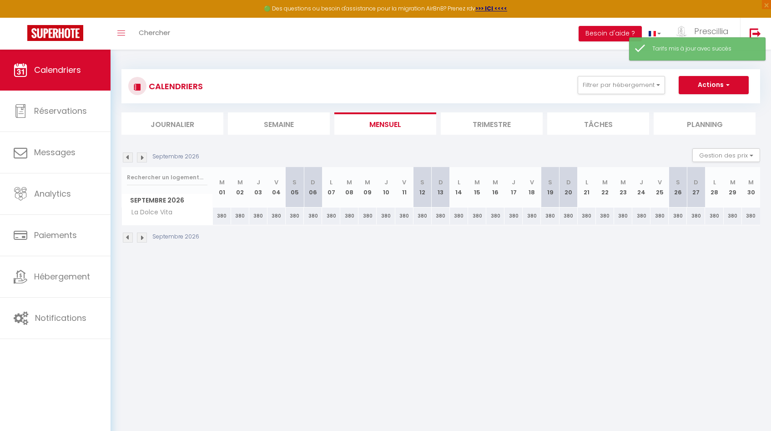
click at [427, 293] on body "🟢 Des questions ou besoin d'assistance pour la migration AirBnB? Prenez rdv >>>…" at bounding box center [385, 265] width 771 height 431
click at [140, 157] on img at bounding box center [142, 157] width 10 height 10
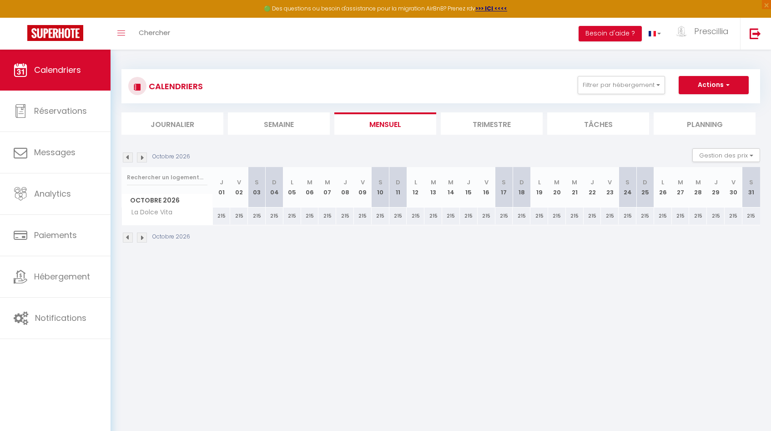
click at [127, 159] on img at bounding box center [128, 157] width 10 height 10
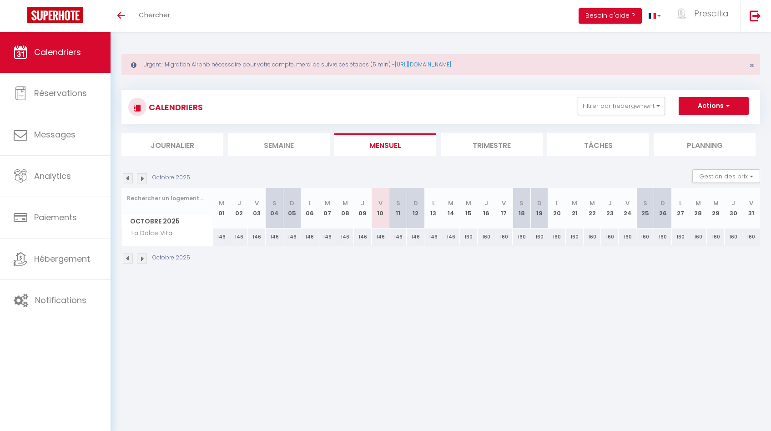
click at [523, 237] on div "160" at bounding box center [522, 236] width 18 height 17
type input "160"
type input "Sam 18 Octobre 2025"
type input "Dim 19 Octobre 2025"
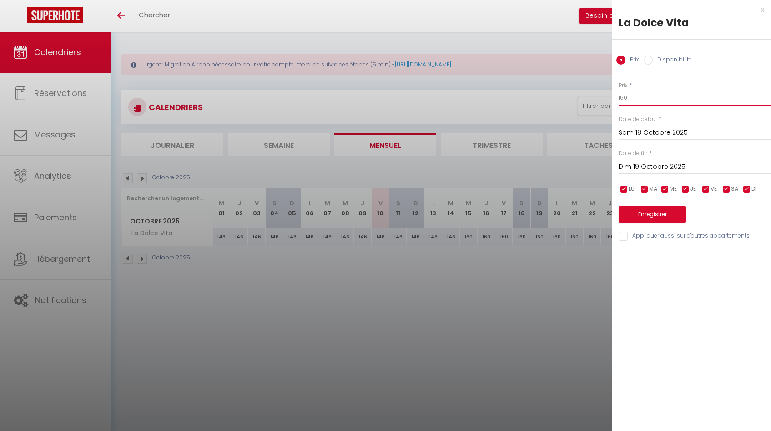
click at [650, 100] on input "160" at bounding box center [695, 98] width 152 height 16
drag, startPoint x: 632, startPoint y: 100, endPoint x: 609, endPoint y: 98, distance: 23.7
click at [609, 98] on body "🟢 Des questions ou besoin d'assistance pour la migration AirBnB? Prenez rdv >>>…" at bounding box center [385, 247] width 771 height 431
click at [643, 172] on input "Dim 19 Octobre 2025" at bounding box center [695, 167] width 152 height 12
click at [634, 101] on input "210" at bounding box center [695, 98] width 152 height 16
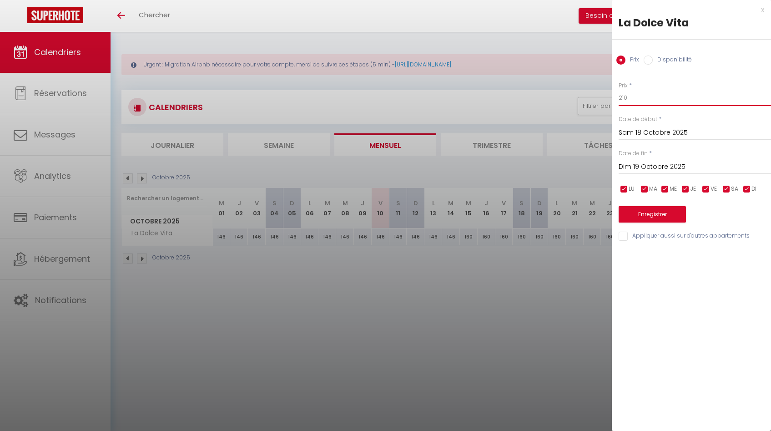
drag, startPoint x: 634, startPoint y: 100, endPoint x: 612, endPoint y: 98, distance: 21.9
click at [612, 98] on div "Prix * 210 Statut * Disponible Indisponible Date de début * [DATE] < [DATE] > D…" at bounding box center [691, 156] width 159 height 172
type input "180"
click at [678, 165] on input "Dim 19 Octobre 2025" at bounding box center [695, 167] width 152 height 12
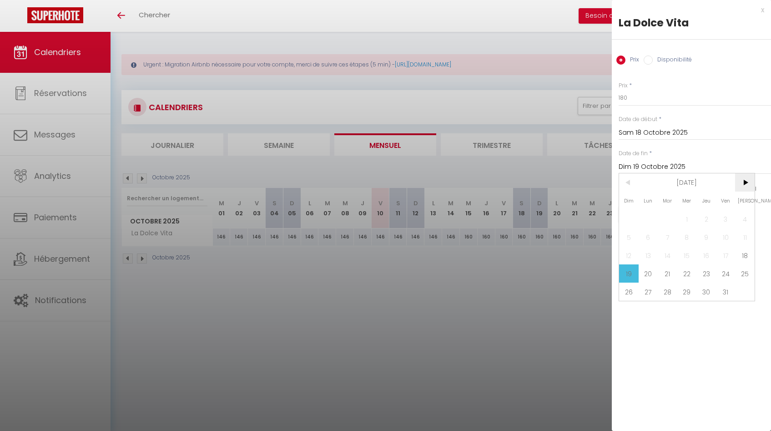
click at [745, 184] on span ">" at bounding box center [745, 182] width 20 height 18
click at [743, 238] on span "8" at bounding box center [745, 237] width 20 height 18
type input "Sam 08 Novembre 2025"
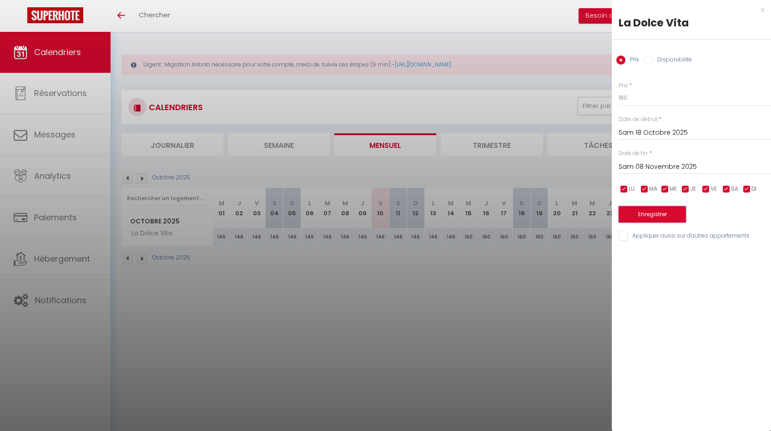
click at [659, 217] on button "Enregistrer" at bounding box center [652, 214] width 67 height 16
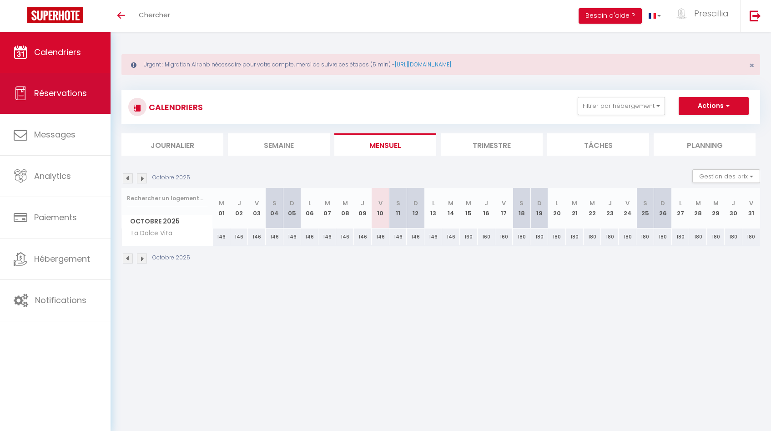
click at [58, 90] on span "Réservations" at bounding box center [60, 92] width 53 height 11
select select "not_cancelled"
